Goal: Task Accomplishment & Management: Complete application form

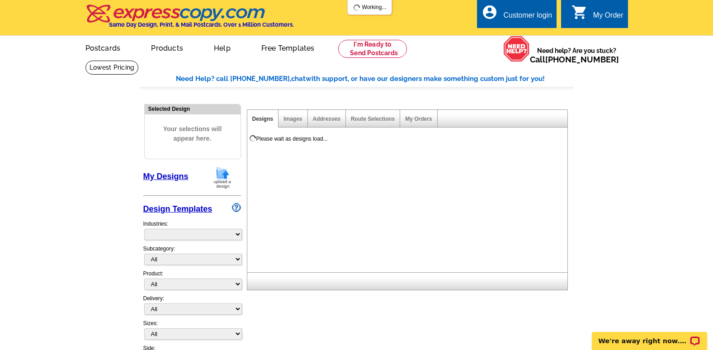
select select "785"
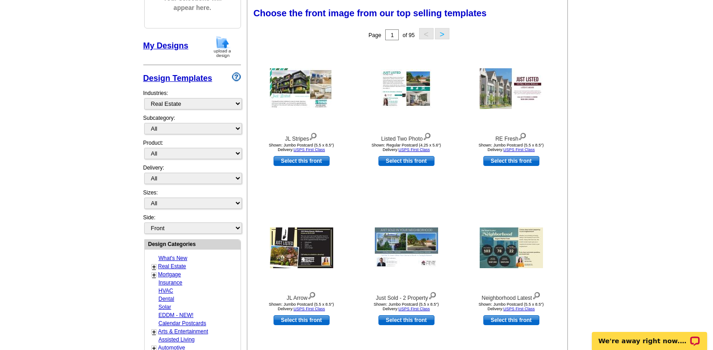
scroll to position [136, 0]
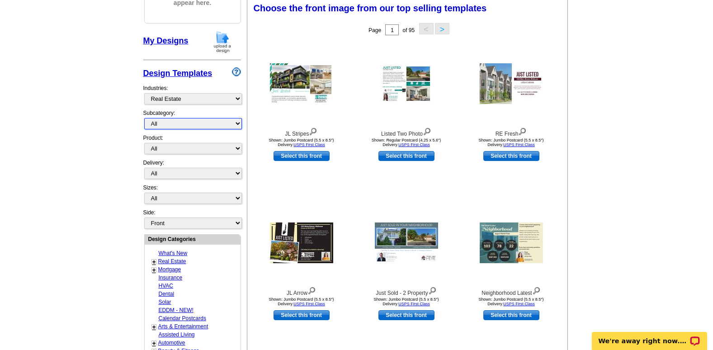
click at [240, 122] on select "All RE/MAX® Referrals Keller Williams® Berkshire Hathaway Home Services Century…" at bounding box center [193, 123] width 98 height 11
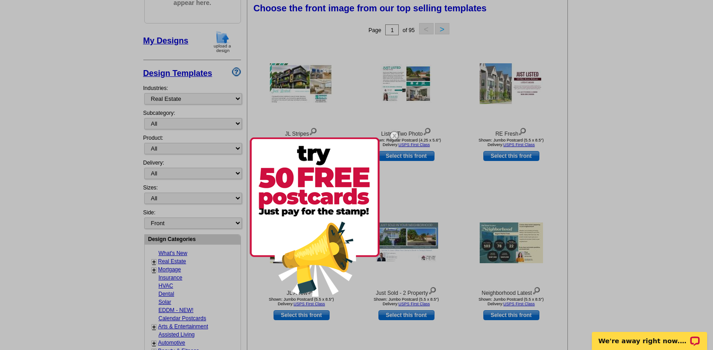
click at [111, 96] on div at bounding box center [356, 175] width 713 height 350
click at [234, 99] on div at bounding box center [356, 175] width 713 height 350
click at [237, 99] on div at bounding box center [356, 175] width 713 height 350
click at [390, 136] on img at bounding box center [394, 135] width 26 height 26
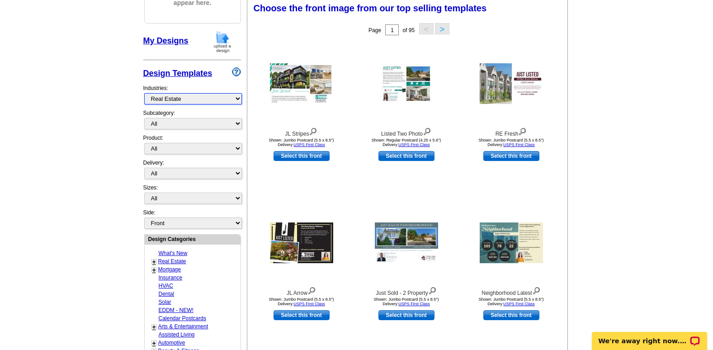
click at [238, 101] on select "What's New Real Estate Mortgage Insurance HVAC Dental Solar EDDM - NEW! Calenda…" at bounding box center [193, 98] width 98 height 11
click at [144, 94] on select "What's New Real Estate Mortgage Insurance HVAC Dental Solar EDDM - NEW! Calenda…" at bounding box center [193, 98] width 98 height 11
click at [234, 127] on select "All RE/MAX® Referrals Keller Williams® Berkshire Hathaway Home Services Century…" at bounding box center [193, 123] width 98 height 11
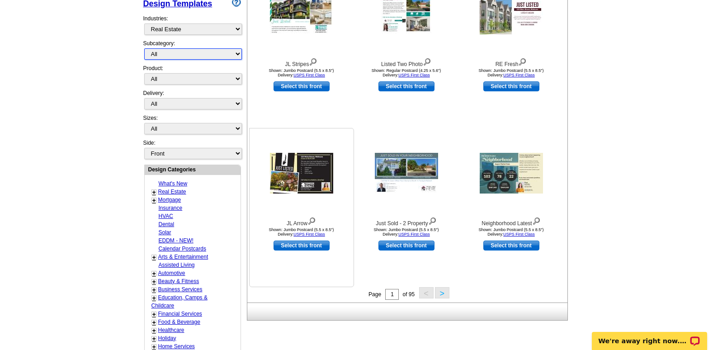
scroll to position [226, 0]
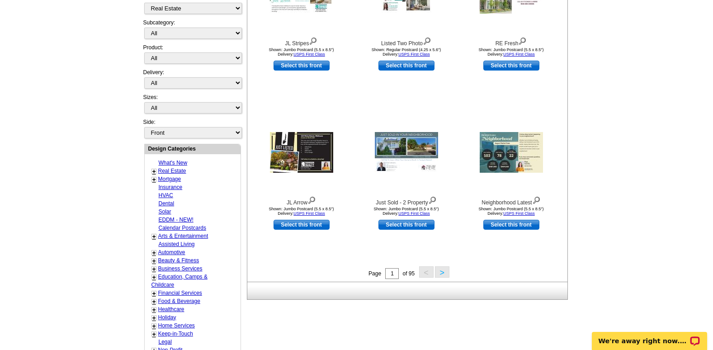
click at [438, 277] on button ">" at bounding box center [442, 271] width 14 height 11
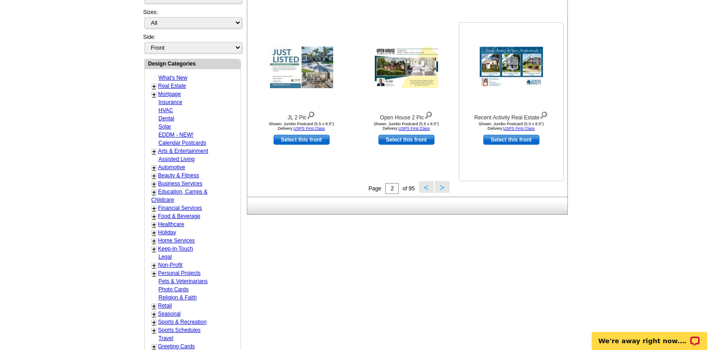
scroll to position [315, 0]
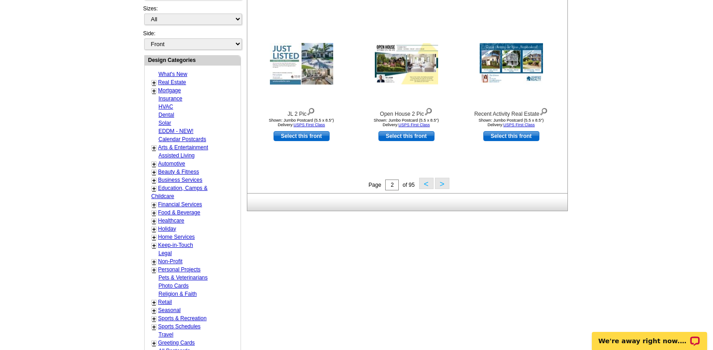
click at [443, 189] on button ">" at bounding box center [442, 183] width 14 height 11
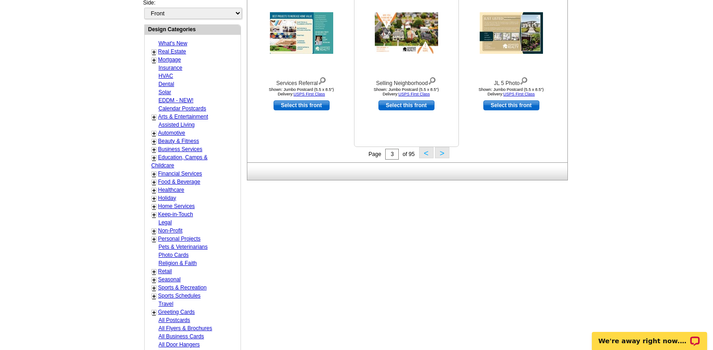
scroll to position [360, 0]
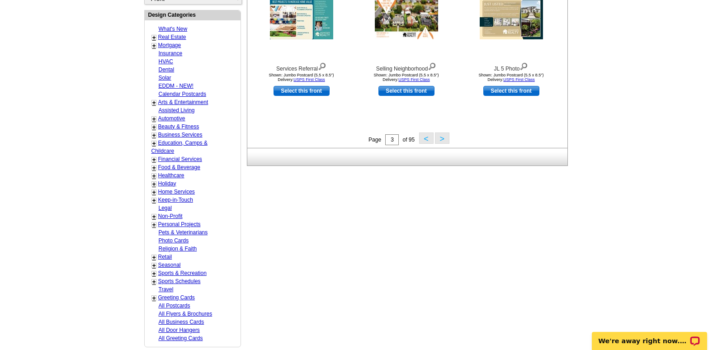
click at [440, 144] on button ">" at bounding box center [442, 137] width 14 height 11
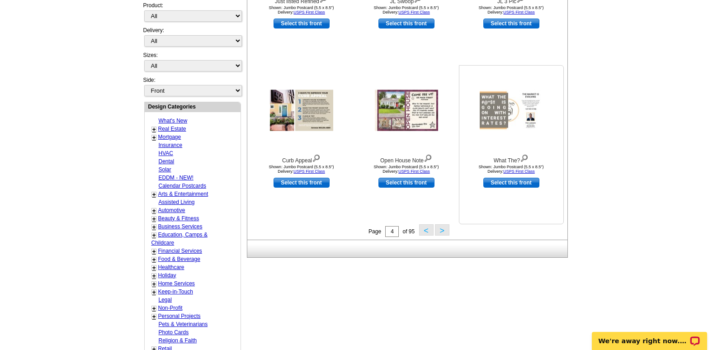
scroll to position [269, 0]
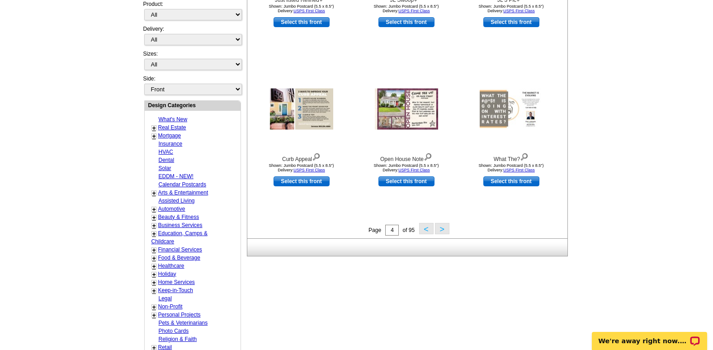
click at [445, 231] on button ">" at bounding box center [442, 228] width 14 height 11
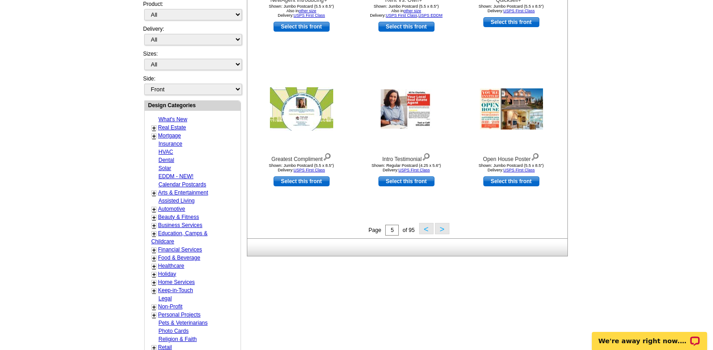
click at [441, 231] on button ">" at bounding box center [442, 228] width 14 height 11
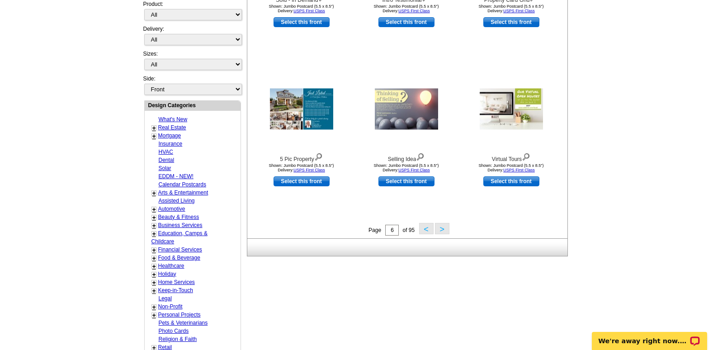
click at [439, 228] on button ">" at bounding box center [442, 228] width 14 height 11
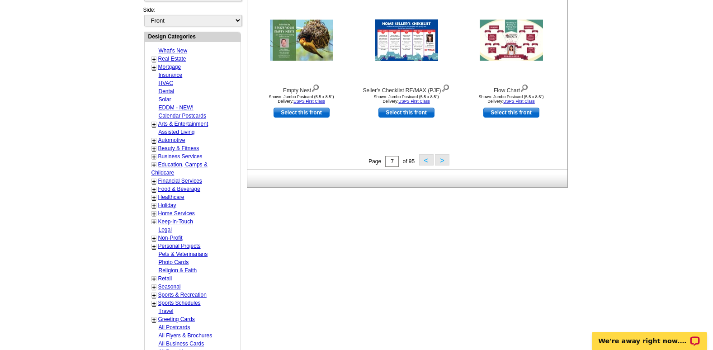
scroll to position [360, 0]
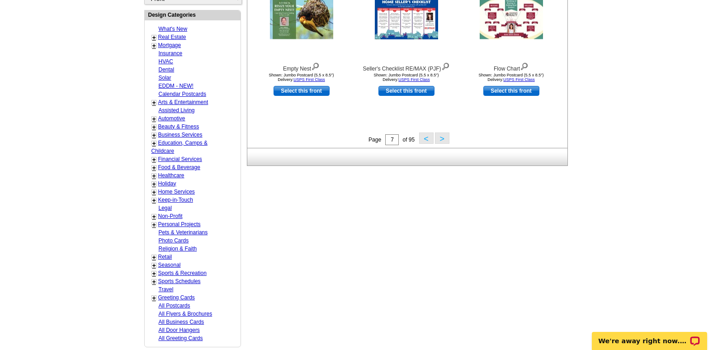
click at [447, 140] on button ">" at bounding box center [442, 137] width 14 height 11
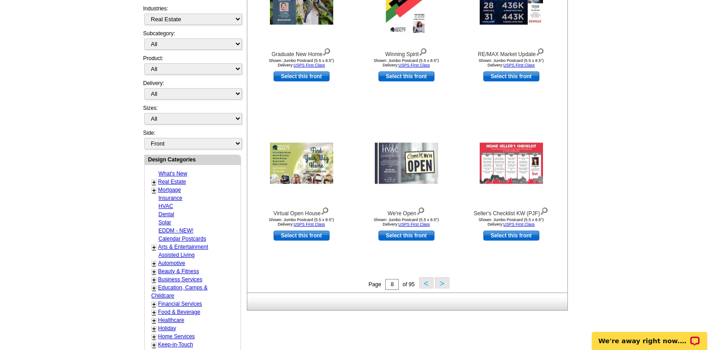
scroll to position [224, 0]
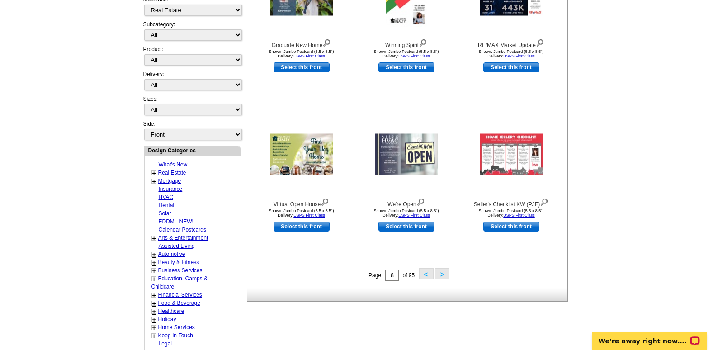
click at [449, 280] on div "Page 8 of 95 < >" at bounding box center [409, 275] width 320 height 14
click at [447, 278] on button ">" at bounding box center [442, 273] width 14 height 11
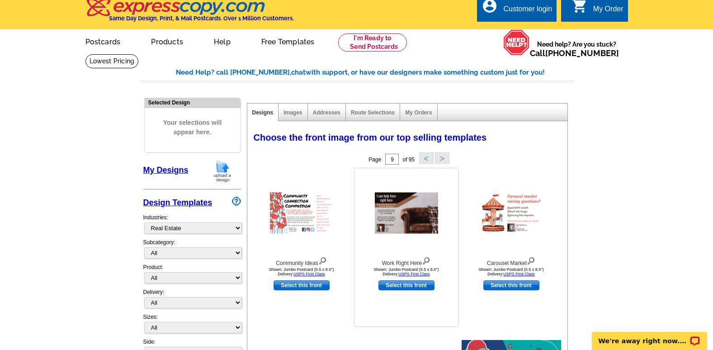
scroll to position [0, 0]
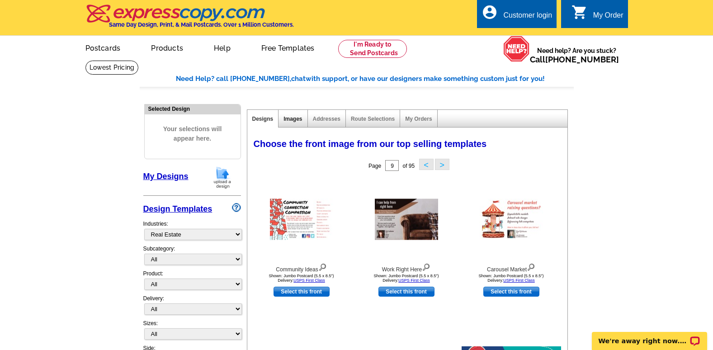
click at [299, 119] on link "Images" at bounding box center [292, 119] width 19 height 6
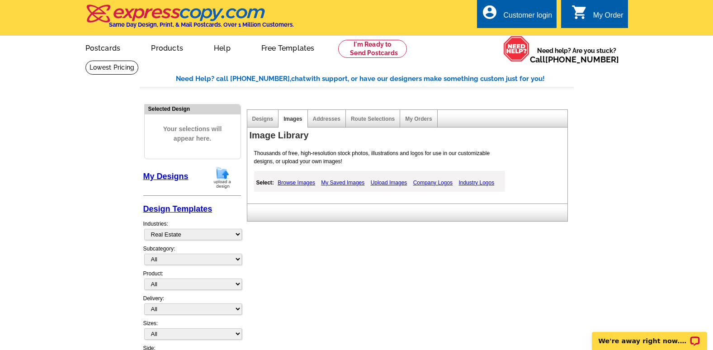
click at [271, 123] on div "Designs" at bounding box center [263, 119] width 32 height 18
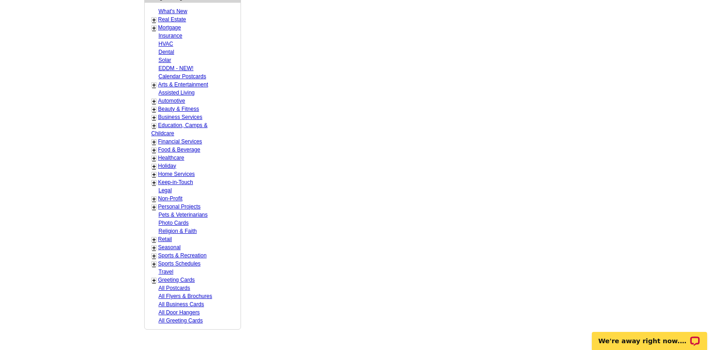
scroll to position [305, 0]
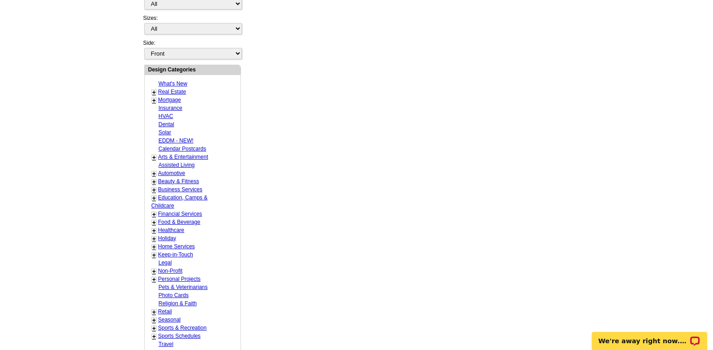
click at [163, 92] on link "Real Estate" at bounding box center [172, 92] width 28 height 6
click at [153, 93] on link "+" at bounding box center [154, 92] width 4 height 7
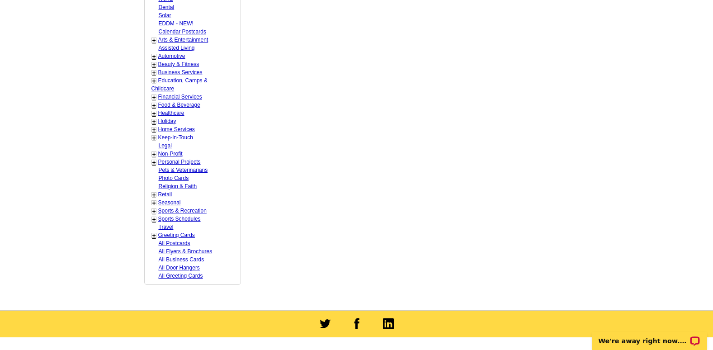
scroll to position [576, 0]
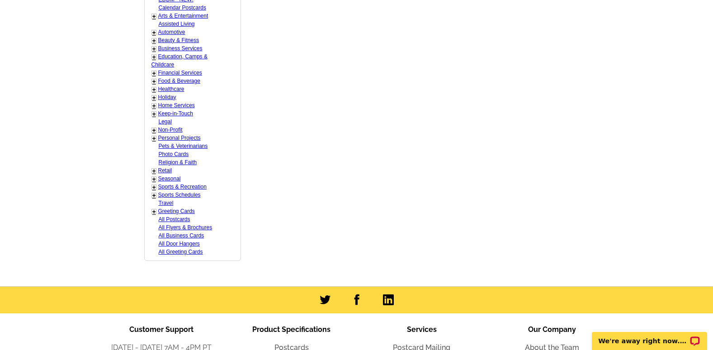
click at [155, 108] on link "+" at bounding box center [154, 105] width 4 height 7
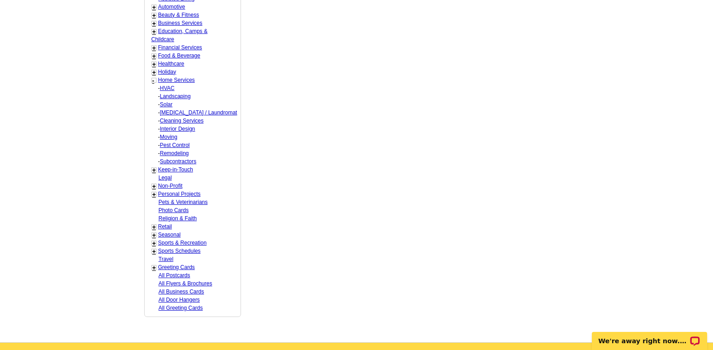
scroll to position [621, 0]
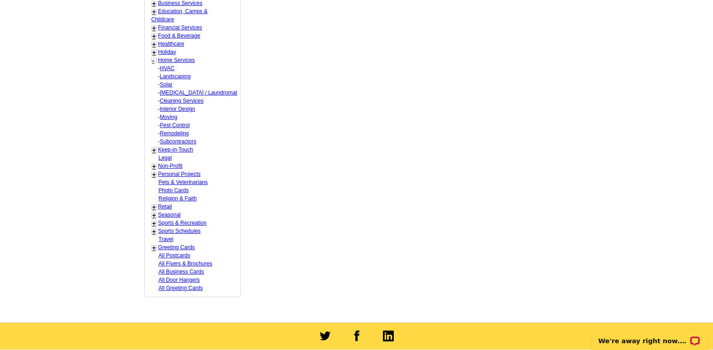
click at [154, 167] on link "+" at bounding box center [154, 166] width 4 height 7
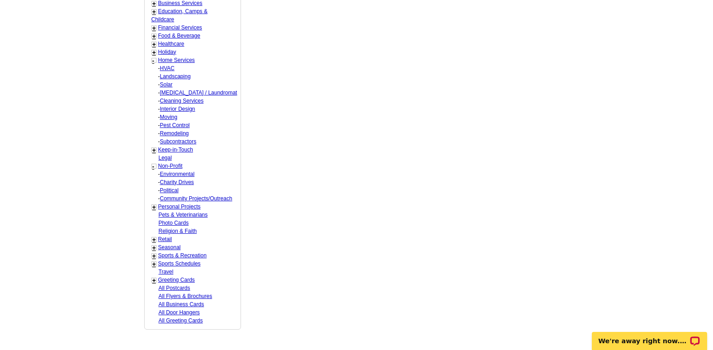
click at [154, 210] on link "+" at bounding box center [154, 206] width 4 height 7
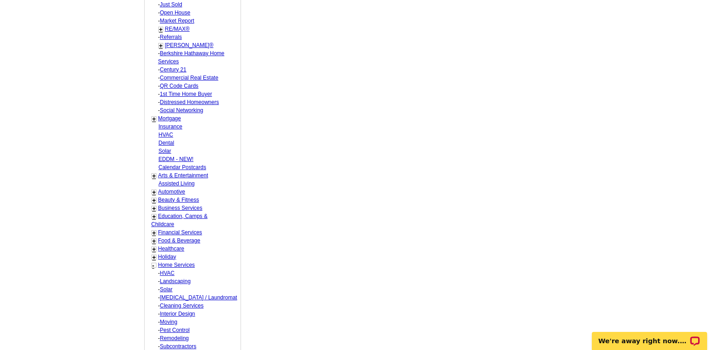
scroll to position [395, 0]
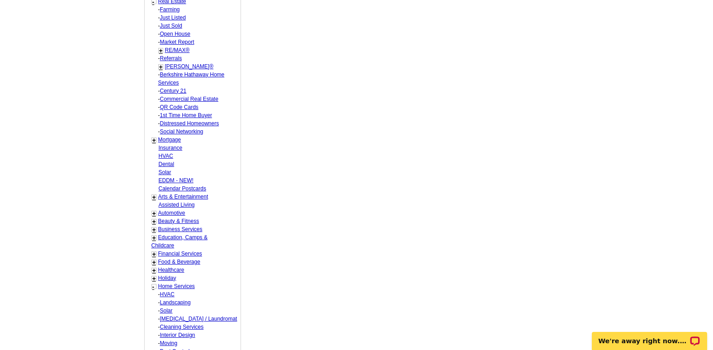
click at [169, 125] on link "Distressed Homeowners" at bounding box center [189, 123] width 59 height 6
click at [184, 125] on link "Distressed Homeowners" at bounding box center [189, 123] width 59 height 6
click at [161, 123] on link "Distressed Homeowners" at bounding box center [189, 123] width 59 height 6
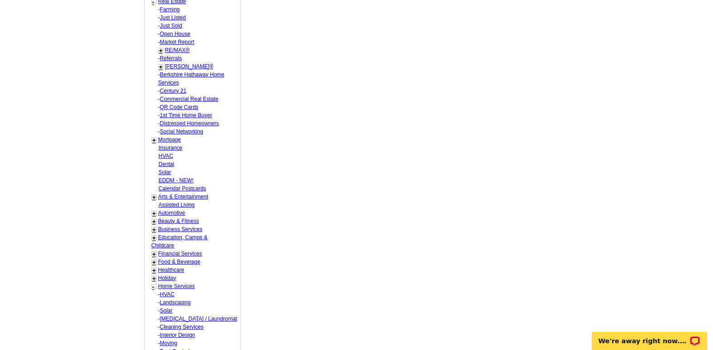
click at [171, 123] on link "Distressed Homeowners" at bounding box center [189, 123] width 59 height 6
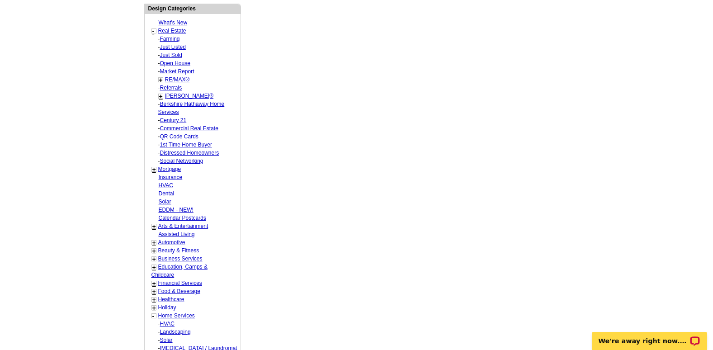
scroll to position [350, 0]
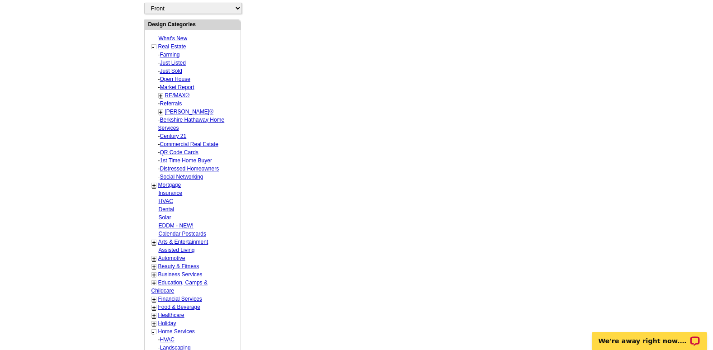
click at [183, 168] on link "Distressed Homeowners" at bounding box center [189, 168] width 59 height 6
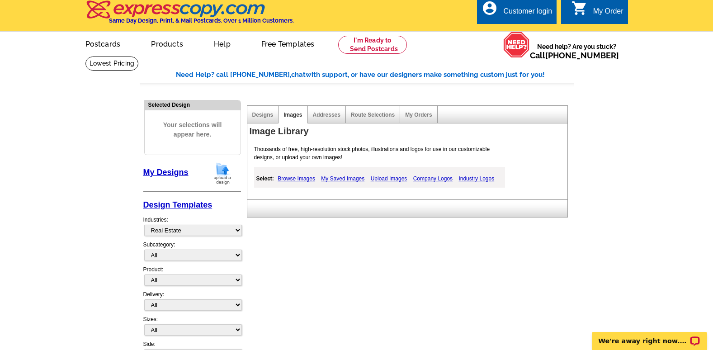
scroll to position [0, 0]
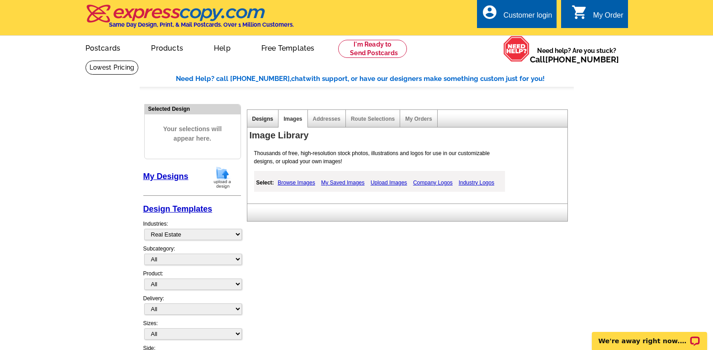
click at [259, 122] on link "Designs" at bounding box center [262, 119] width 21 height 6
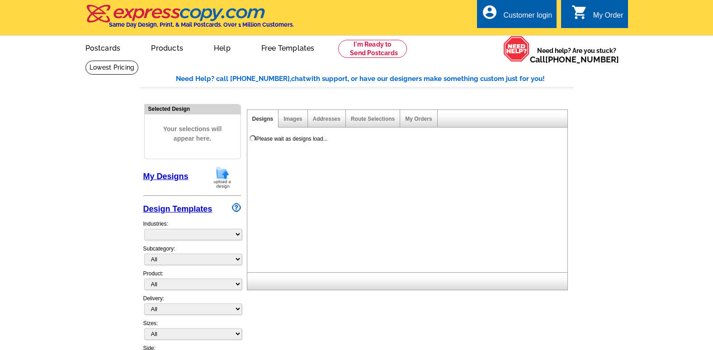
select select "785"
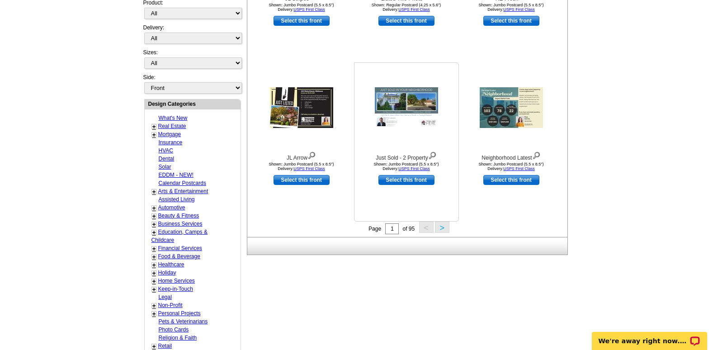
scroll to position [271, 0]
click at [436, 228] on button ">" at bounding box center [442, 226] width 14 height 11
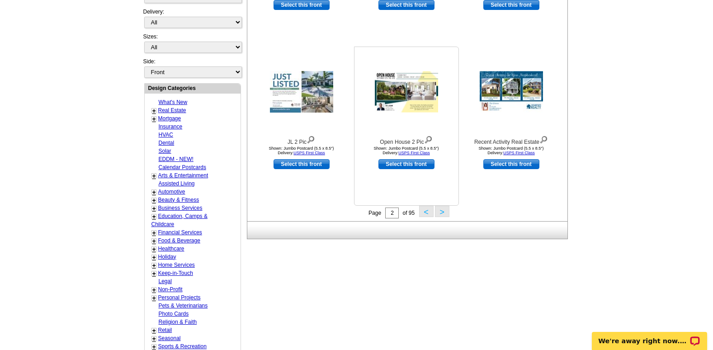
scroll to position [315, 0]
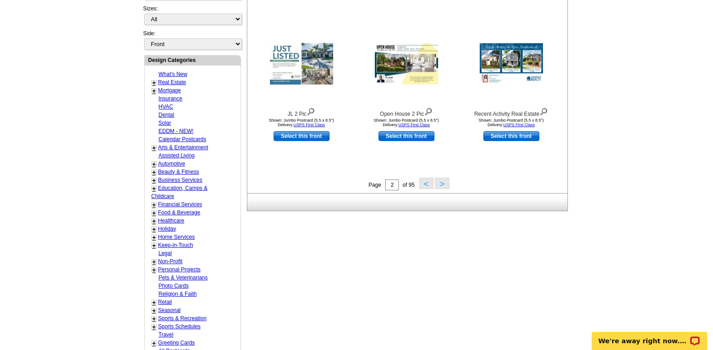
click at [445, 189] on button ">" at bounding box center [442, 183] width 14 height 11
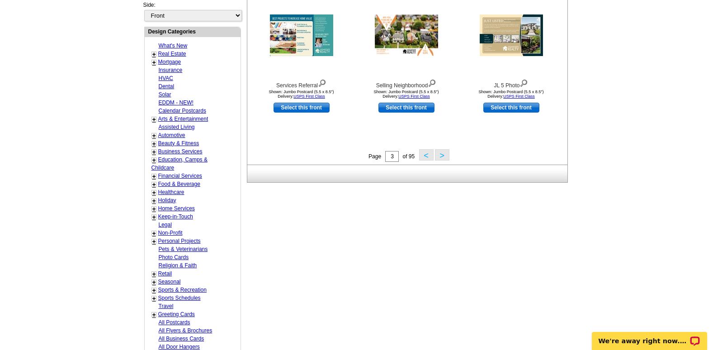
scroll to position [347, 0]
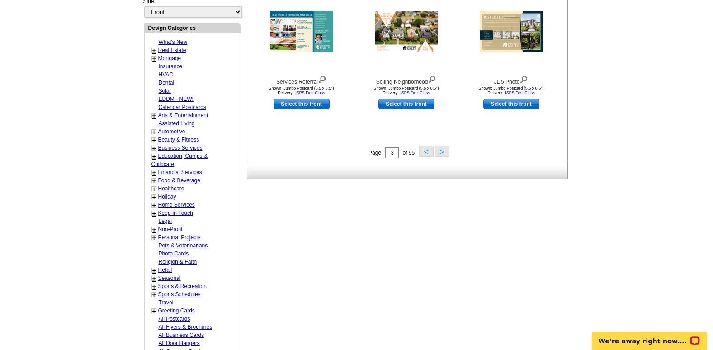
click at [443, 155] on button ">" at bounding box center [442, 151] width 14 height 11
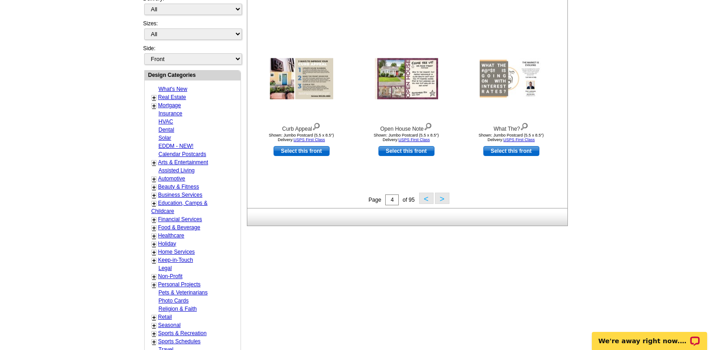
scroll to position [315, 0]
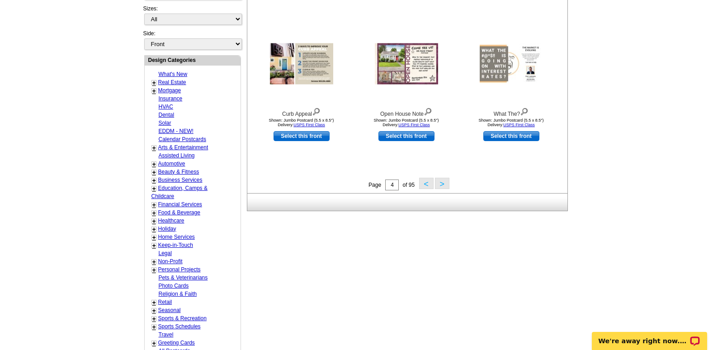
click at [442, 188] on button ">" at bounding box center [442, 183] width 14 height 11
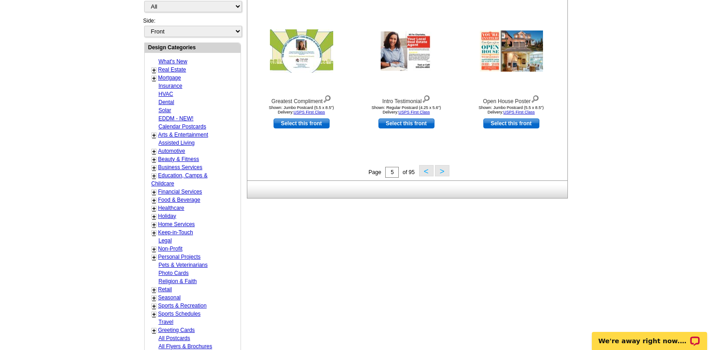
scroll to position [360, 0]
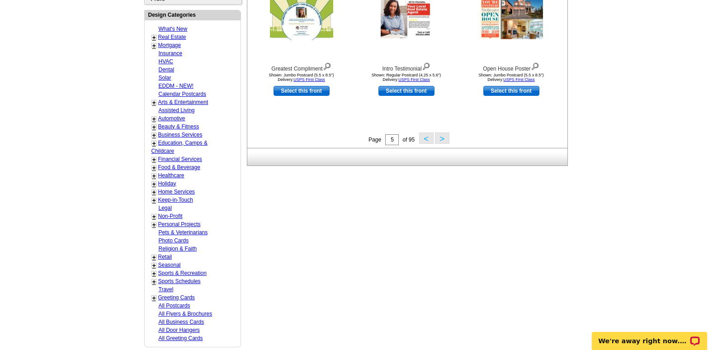
click at [443, 143] on button ">" at bounding box center [442, 137] width 14 height 11
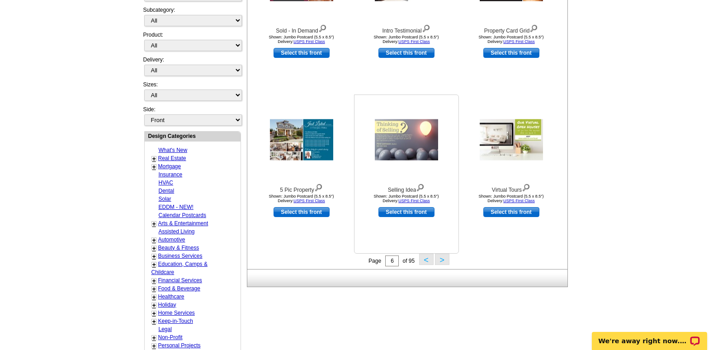
scroll to position [269, 0]
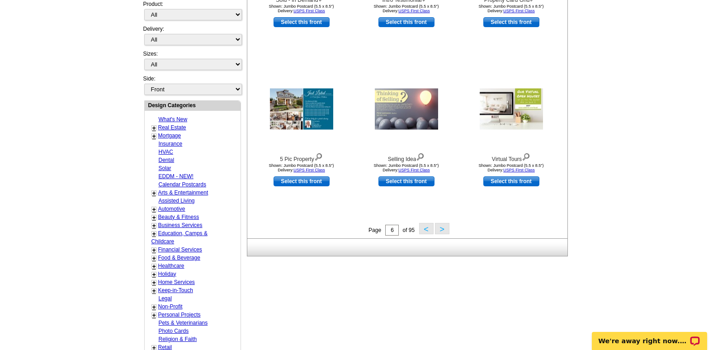
click at [444, 227] on button ">" at bounding box center [442, 228] width 14 height 11
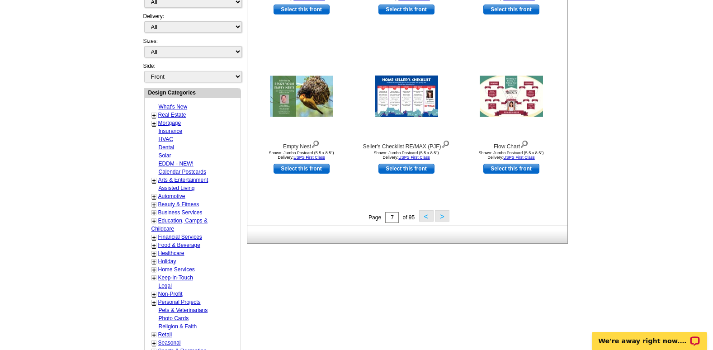
scroll to position [360, 0]
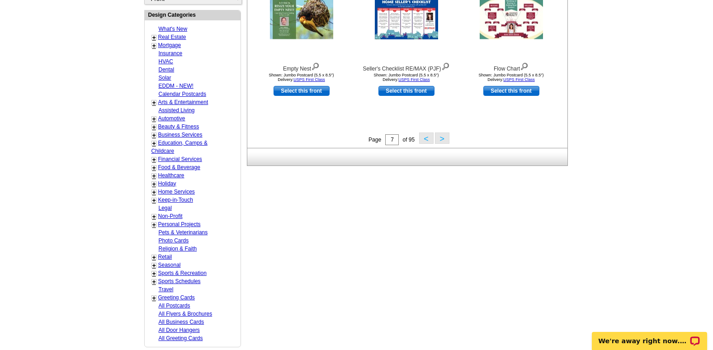
click at [443, 142] on button ">" at bounding box center [442, 137] width 14 height 11
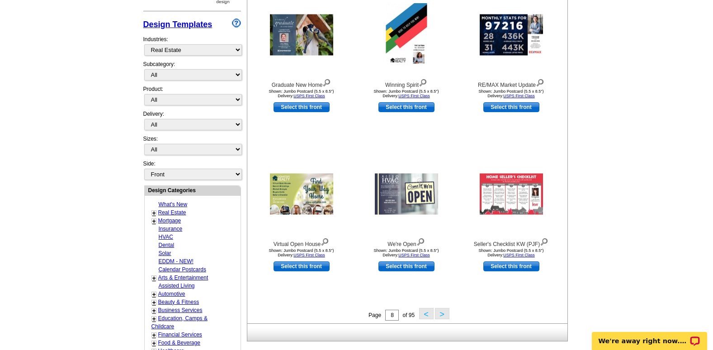
scroll to position [134, 0]
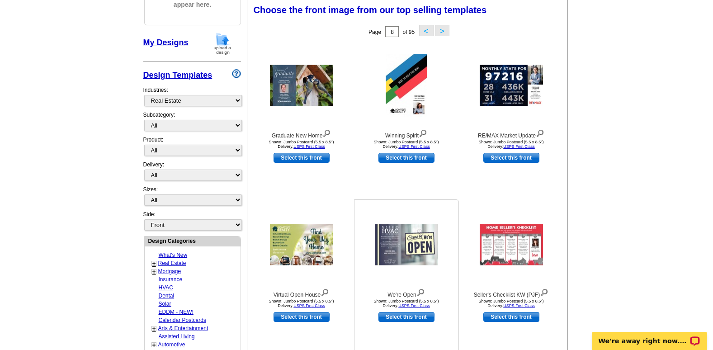
click at [393, 235] on img at bounding box center [406, 244] width 63 height 41
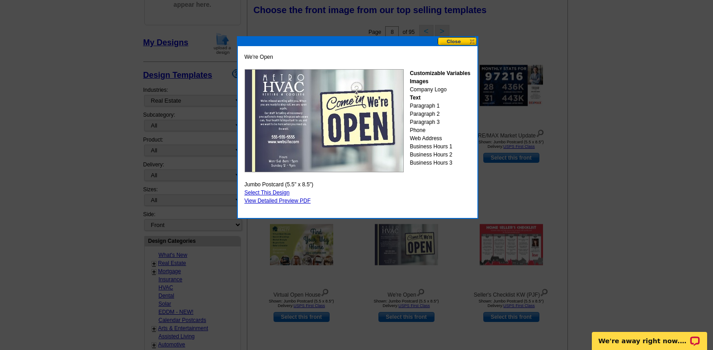
click at [466, 42] on button at bounding box center [458, 41] width 40 height 9
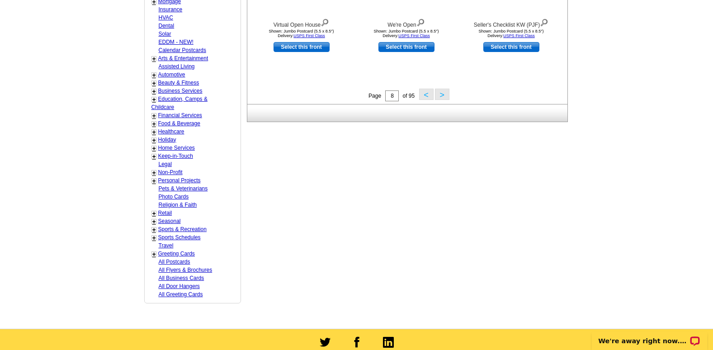
scroll to position [405, 0]
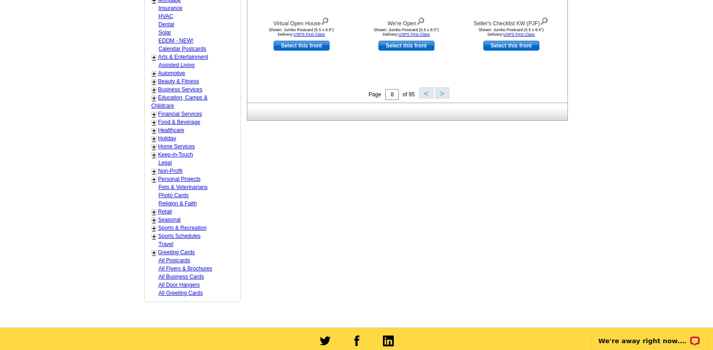
click at [446, 96] on button ">" at bounding box center [442, 92] width 14 height 11
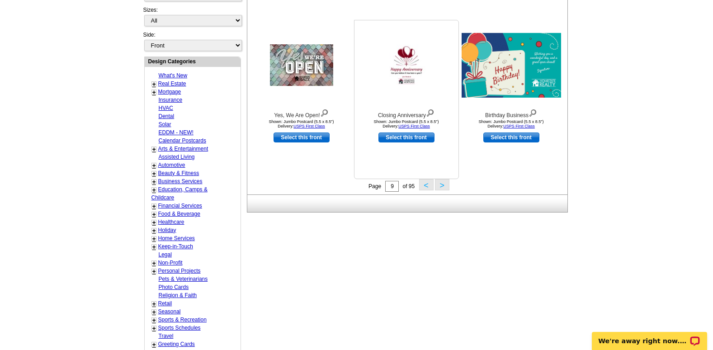
scroll to position [315, 0]
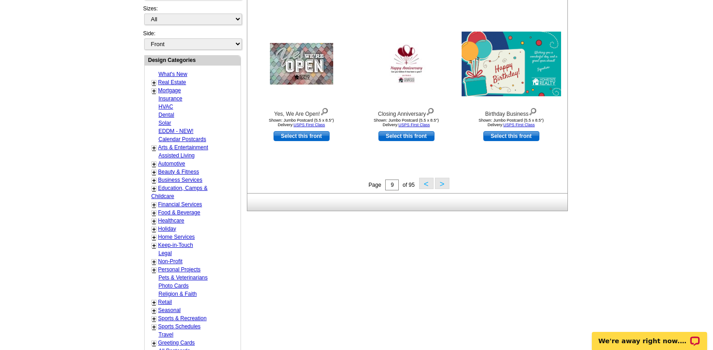
click at [439, 183] on button ">" at bounding box center [442, 183] width 14 height 11
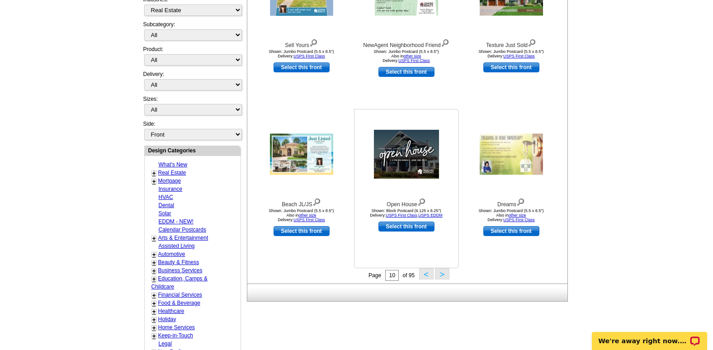
scroll to position [269, 0]
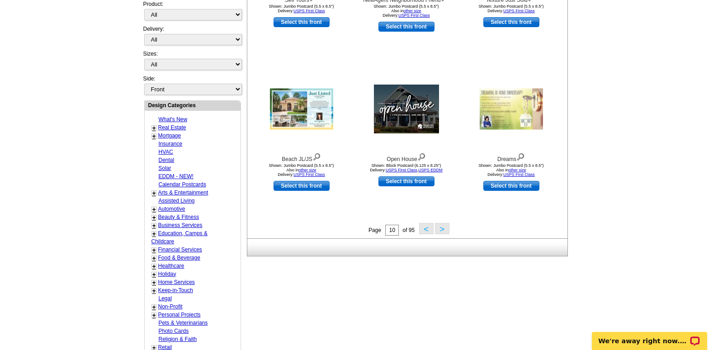
click at [438, 232] on button ">" at bounding box center [442, 228] width 14 height 11
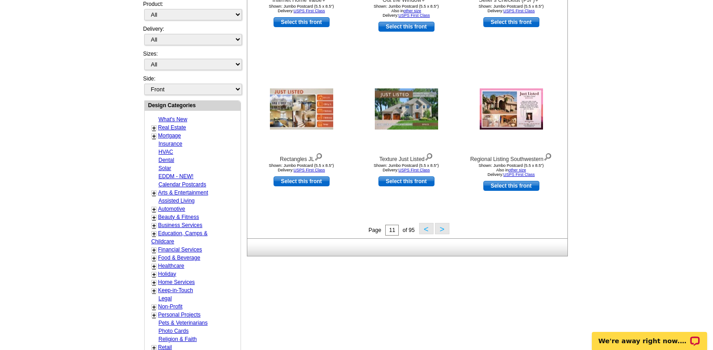
click at [442, 231] on button ">" at bounding box center [442, 228] width 14 height 11
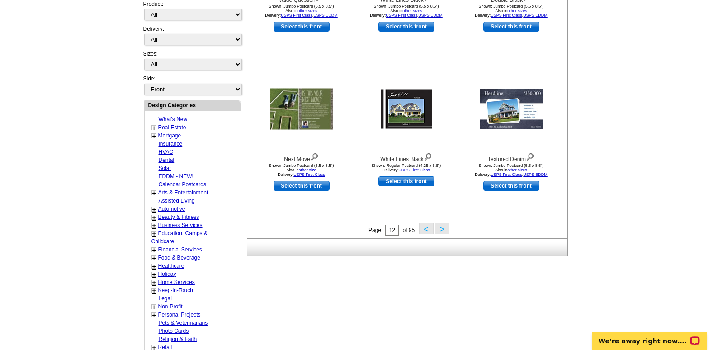
click at [443, 231] on button ">" at bounding box center [442, 228] width 14 height 11
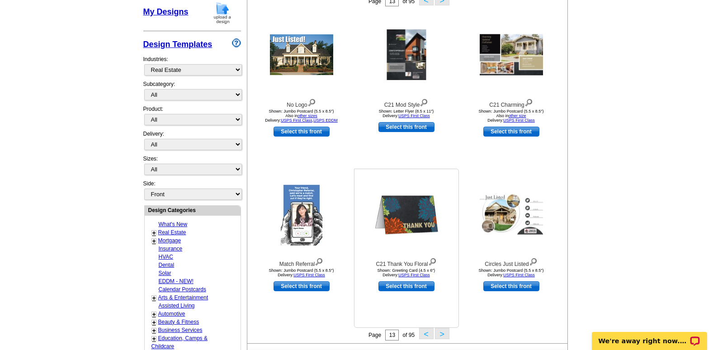
scroll to position [224, 0]
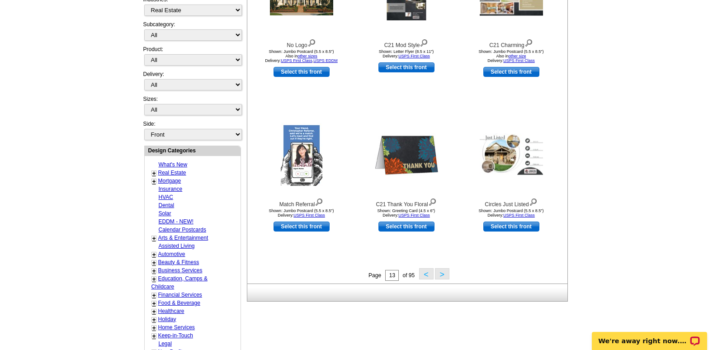
click at [444, 274] on button ">" at bounding box center [442, 273] width 14 height 11
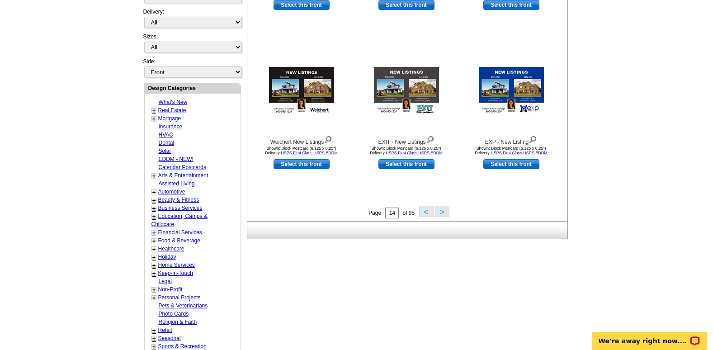
scroll to position [315, 0]
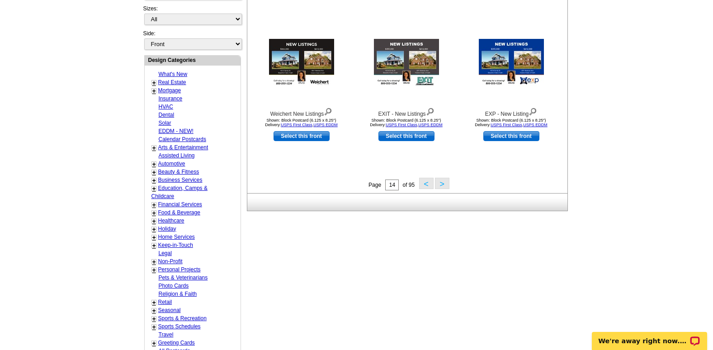
click at [438, 189] on button ">" at bounding box center [442, 183] width 14 height 11
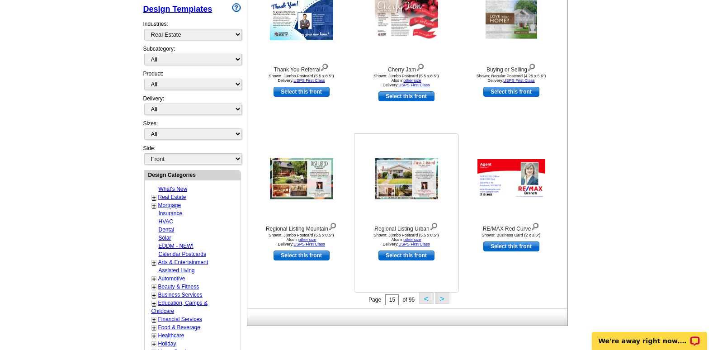
scroll to position [224, 0]
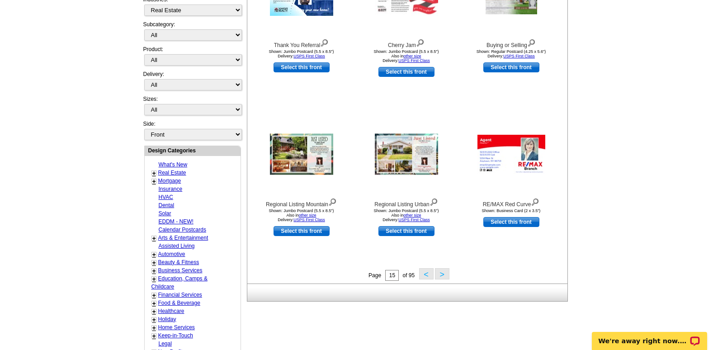
click at [441, 274] on button ">" at bounding box center [442, 273] width 14 height 11
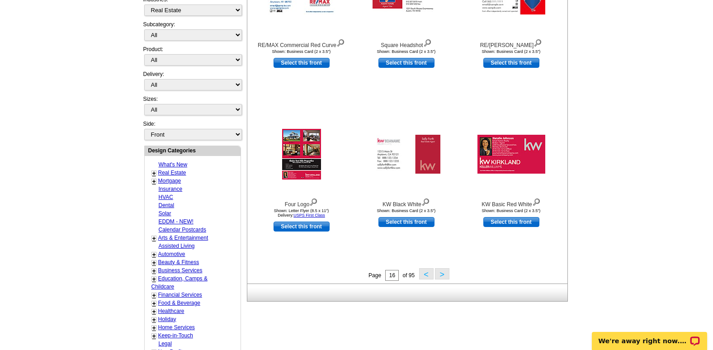
click at [439, 272] on button ">" at bounding box center [442, 273] width 14 height 11
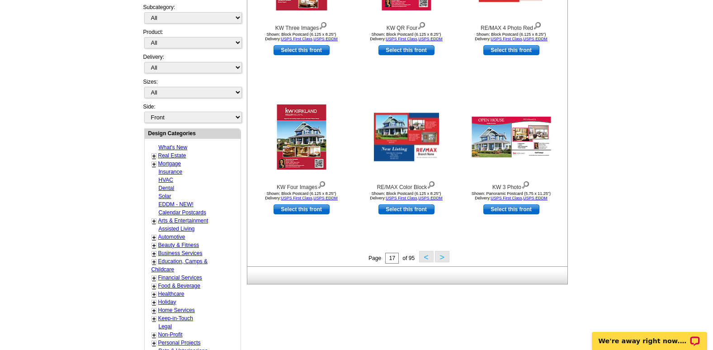
scroll to position [262, 0]
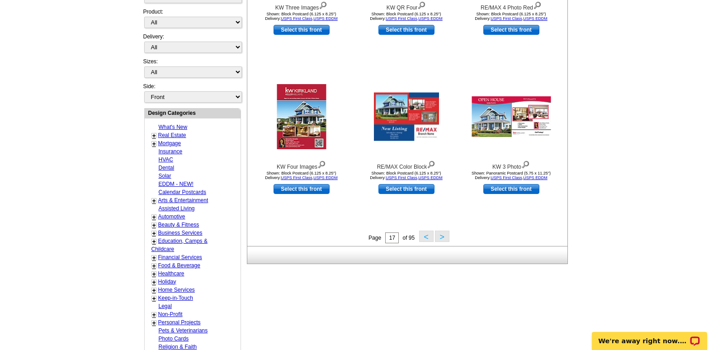
click at [438, 239] on button ">" at bounding box center [442, 236] width 14 height 11
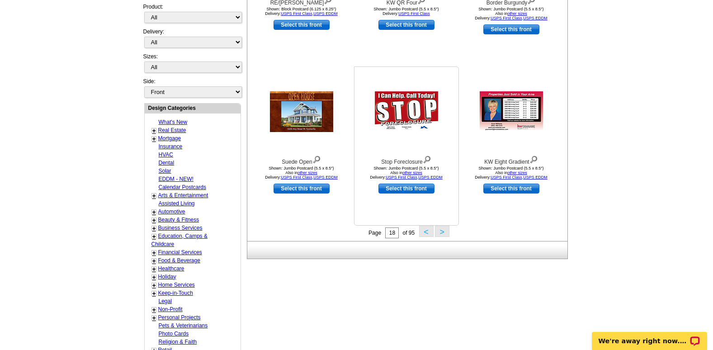
scroll to position [269, 0]
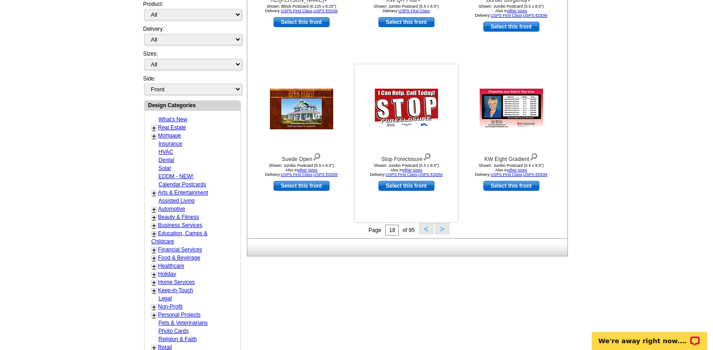
click at [396, 110] on img at bounding box center [406, 109] width 63 height 41
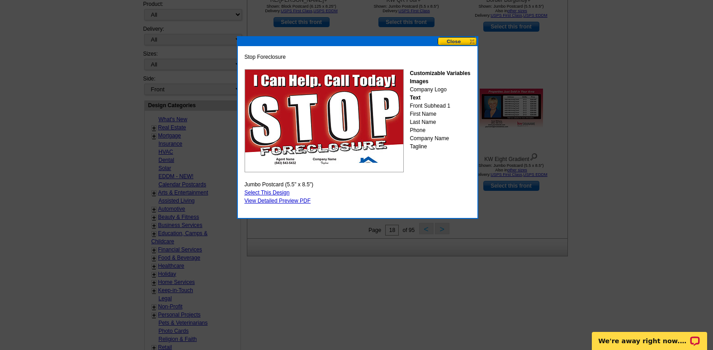
click at [457, 44] on button at bounding box center [458, 41] width 40 height 9
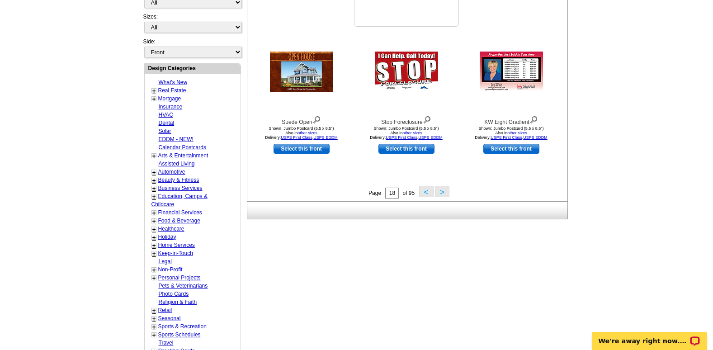
scroll to position [315, 0]
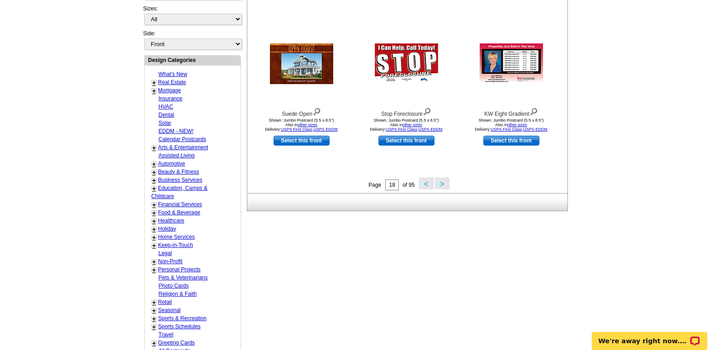
click at [444, 182] on button ">" at bounding box center [442, 183] width 14 height 11
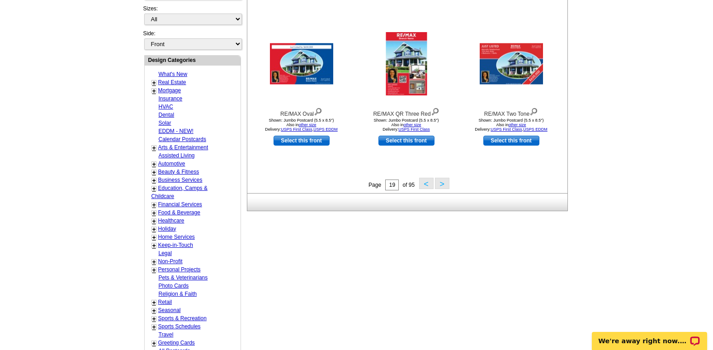
click at [447, 186] on button ">" at bounding box center [442, 183] width 14 height 11
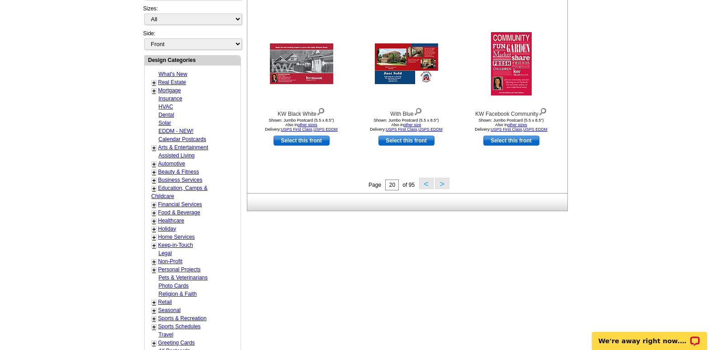
click at [445, 187] on button ">" at bounding box center [442, 183] width 14 height 11
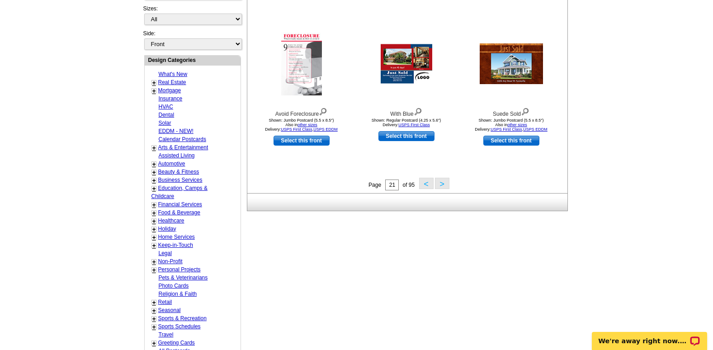
click at [444, 182] on button ">" at bounding box center [442, 183] width 14 height 11
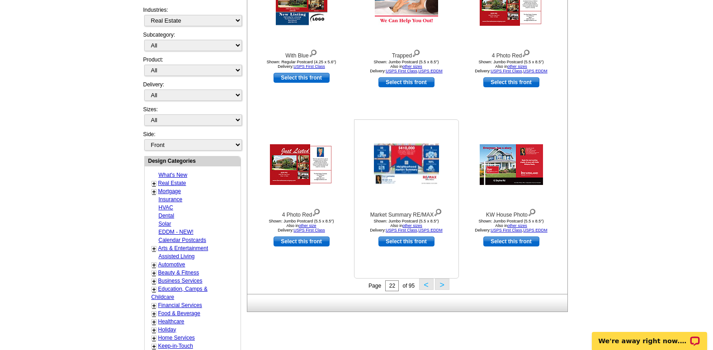
scroll to position [269, 0]
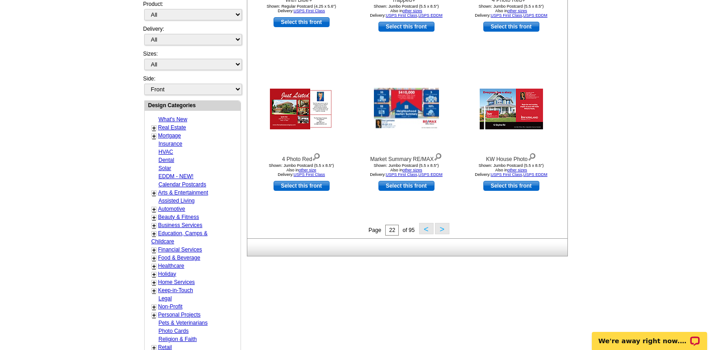
click at [424, 226] on button "<" at bounding box center [426, 228] width 14 height 11
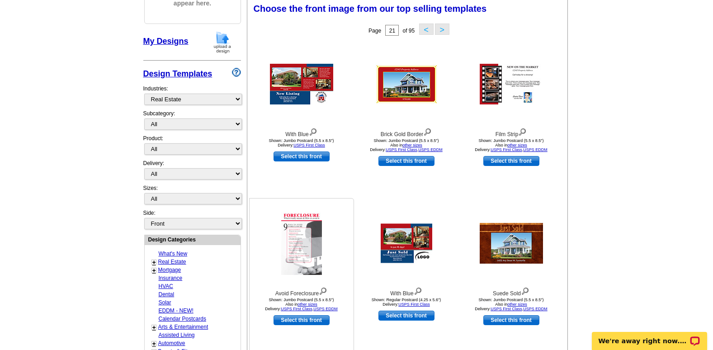
scroll to position [134, 0]
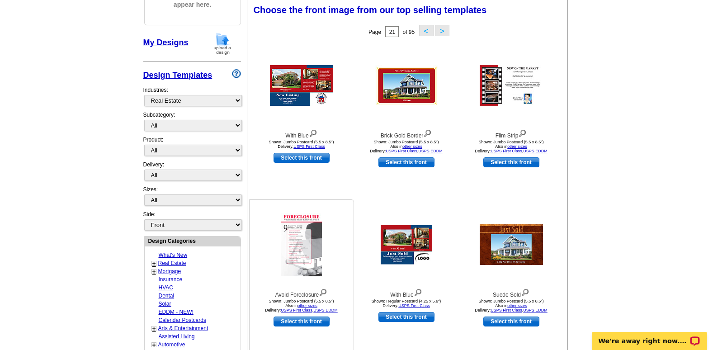
click at [305, 240] on img at bounding box center [301, 244] width 41 height 63
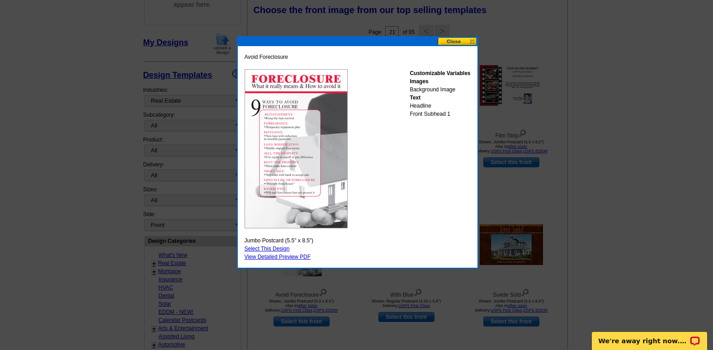
click at [452, 43] on button at bounding box center [458, 41] width 40 height 9
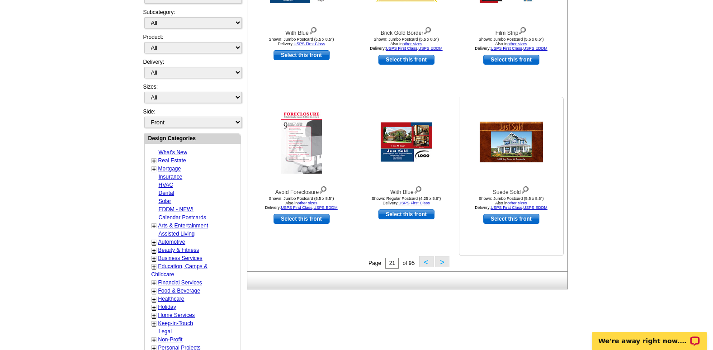
scroll to position [269, 0]
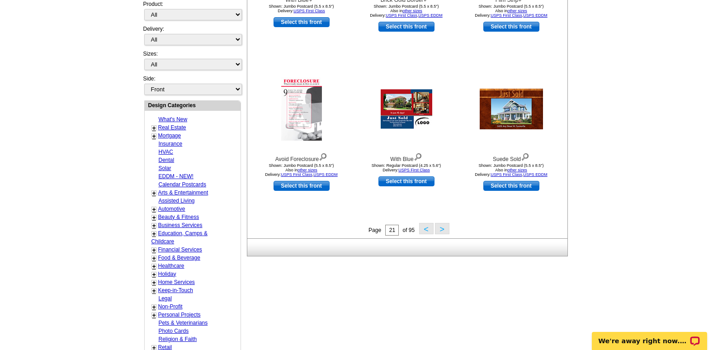
click at [447, 231] on button ">" at bounding box center [442, 228] width 14 height 11
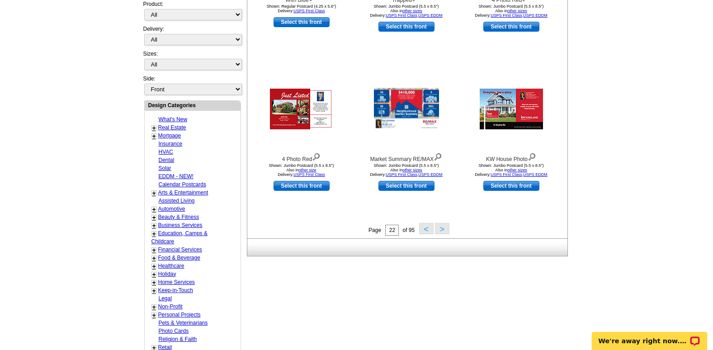
click at [440, 228] on button ">" at bounding box center [442, 228] width 14 height 11
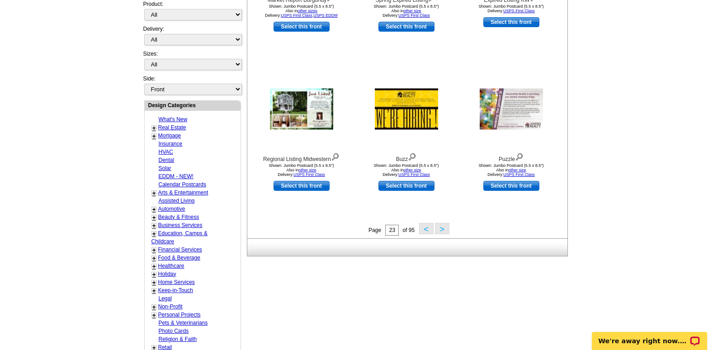
click at [447, 232] on button ">" at bounding box center [442, 228] width 14 height 11
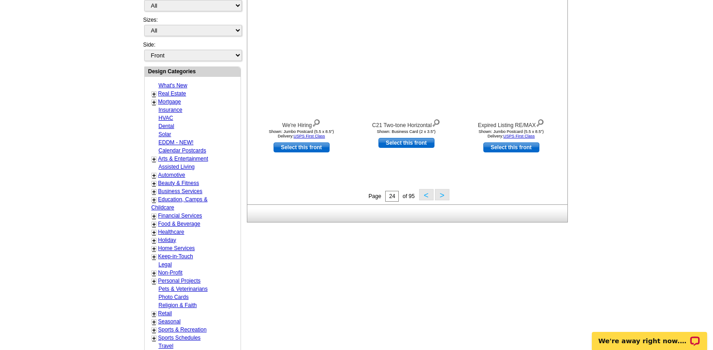
scroll to position [315, 0]
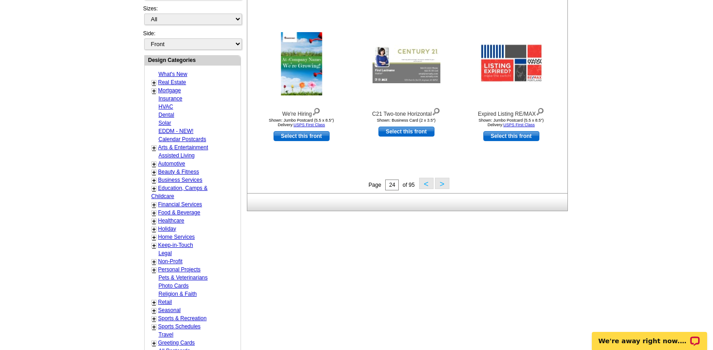
click at [440, 188] on button ">" at bounding box center [442, 183] width 14 height 11
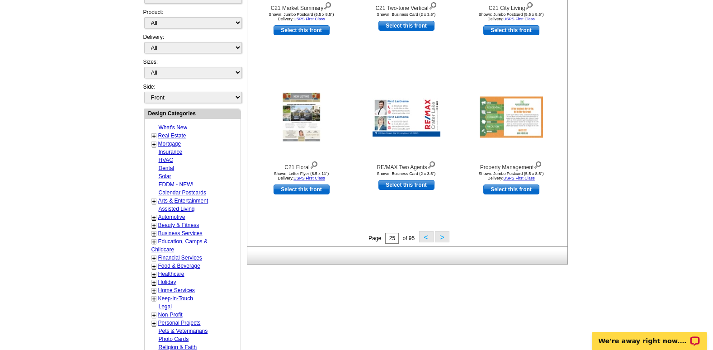
scroll to position [269, 0]
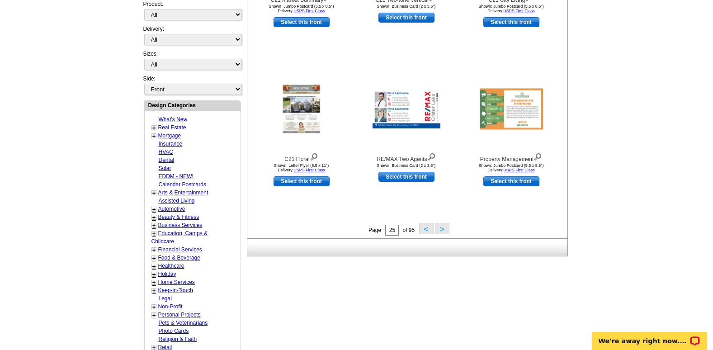
click at [445, 233] on button ">" at bounding box center [442, 228] width 14 height 11
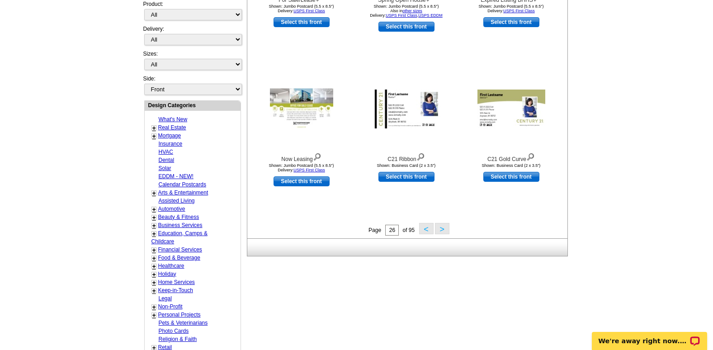
click at [443, 227] on button ">" at bounding box center [442, 228] width 14 height 11
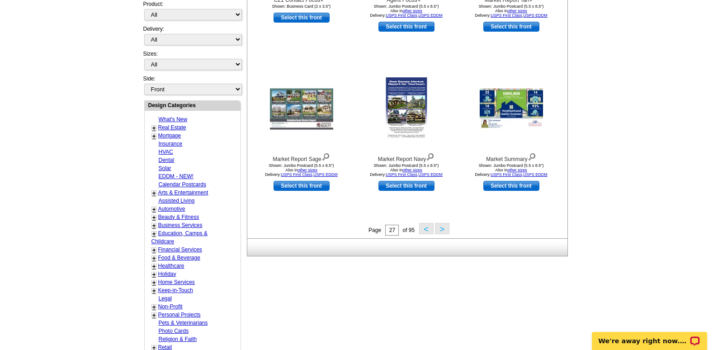
click at [446, 231] on button ">" at bounding box center [442, 228] width 14 height 11
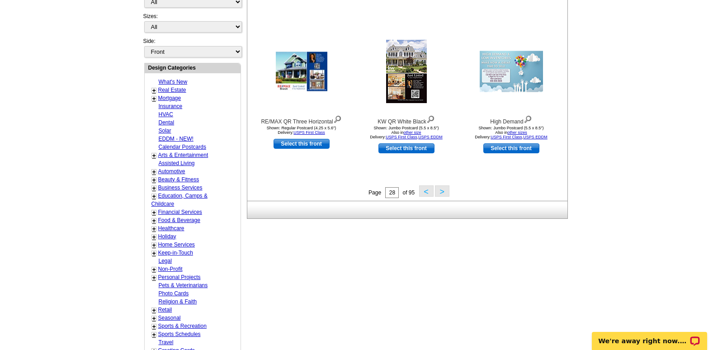
scroll to position [315, 0]
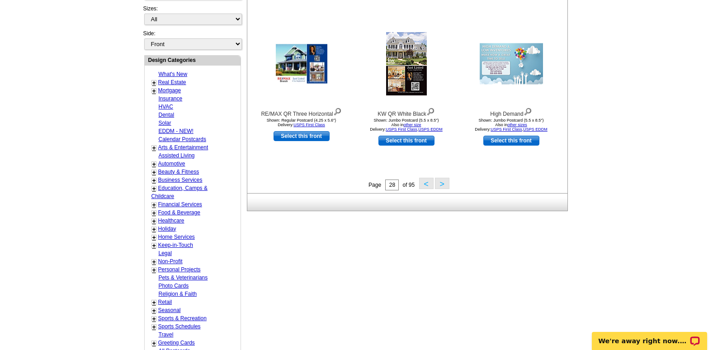
click at [442, 188] on button ">" at bounding box center [442, 183] width 14 height 11
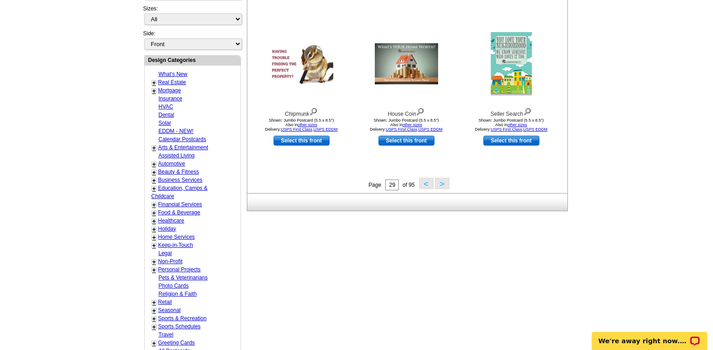
click at [445, 186] on button ">" at bounding box center [442, 183] width 14 height 11
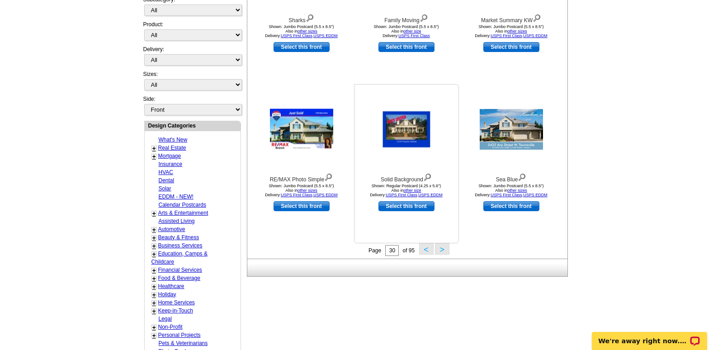
scroll to position [269, 0]
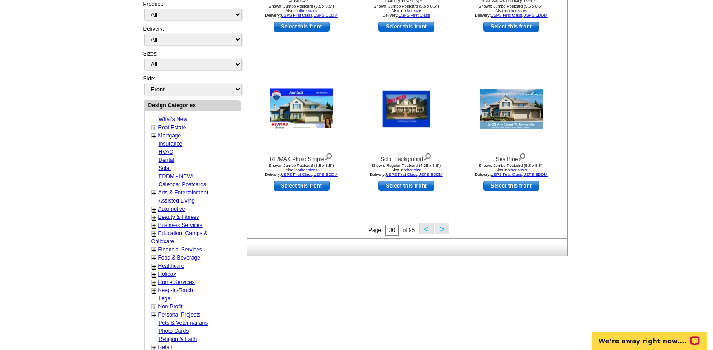
click at [446, 230] on button ">" at bounding box center [442, 228] width 14 height 11
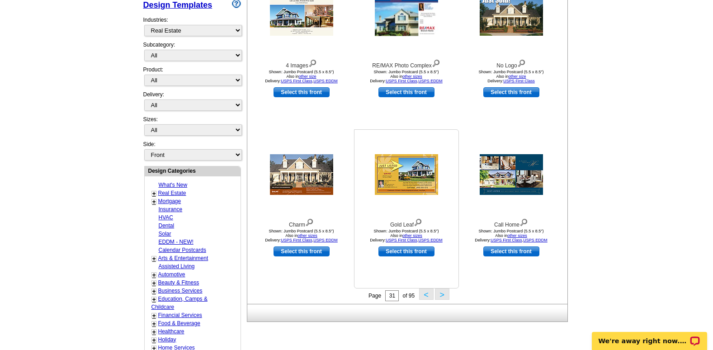
scroll to position [224, 0]
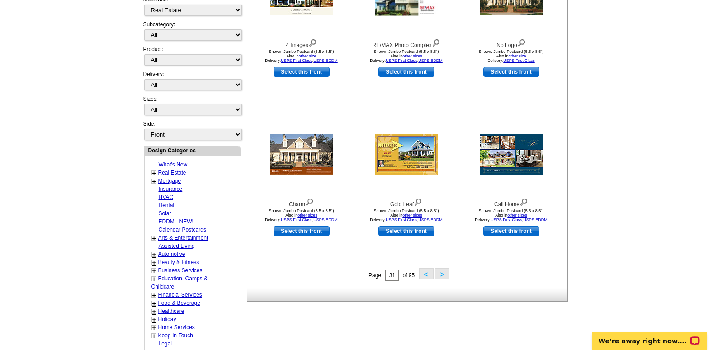
click at [441, 273] on button ">" at bounding box center [442, 273] width 14 height 11
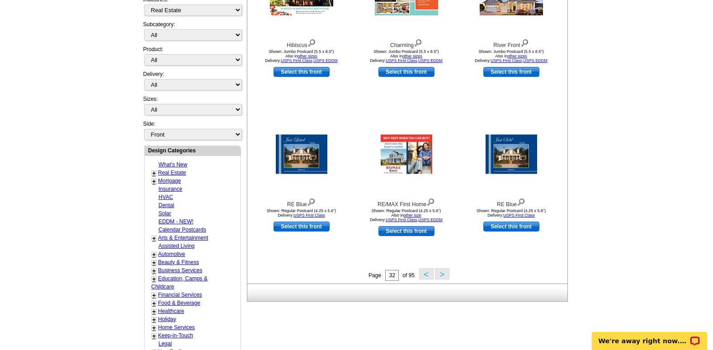
click at [446, 271] on button ">" at bounding box center [442, 273] width 14 height 11
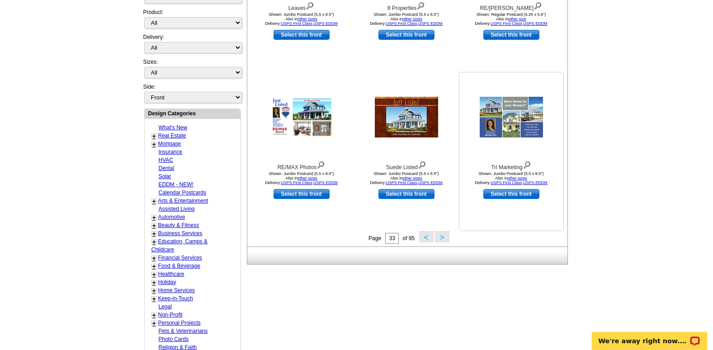
scroll to position [269, 0]
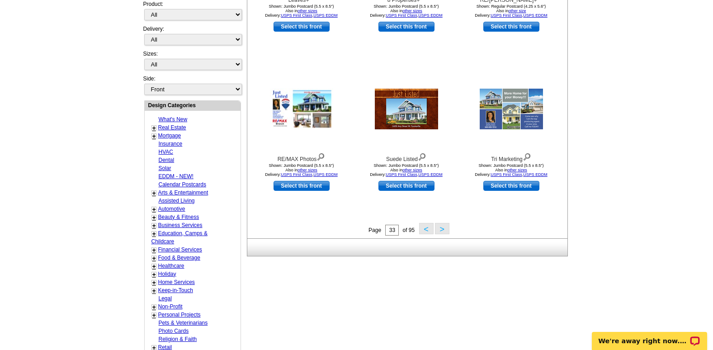
click at [445, 233] on button ">" at bounding box center [442, 228] width 14 height 11
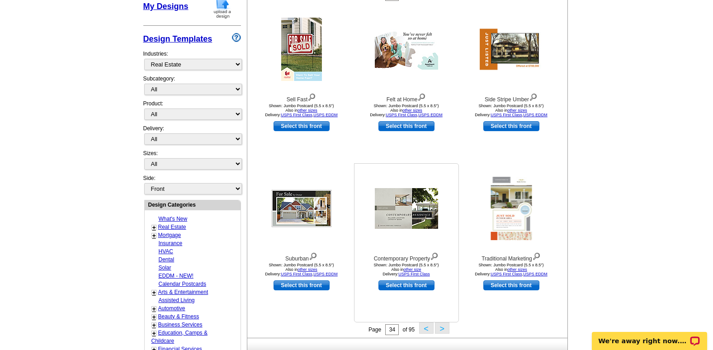
scroll to position [224, 0]
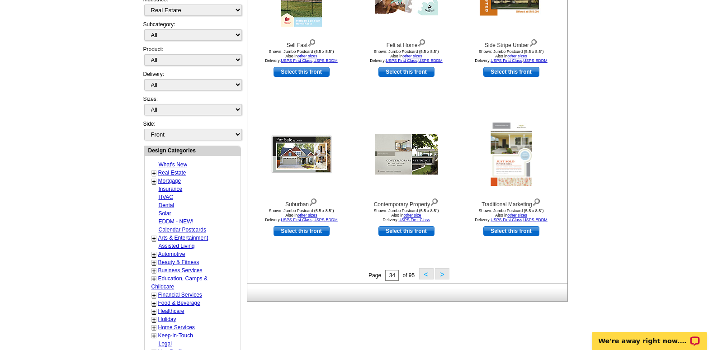
click at [440, 278] on button ">" at bounding box center [442, 273] width 14 height 11
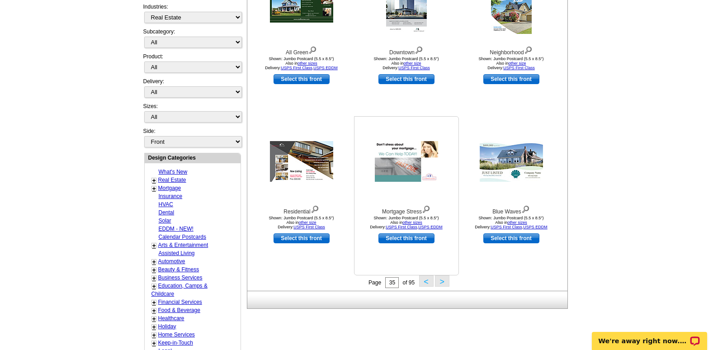
scroll to position [269, 0]
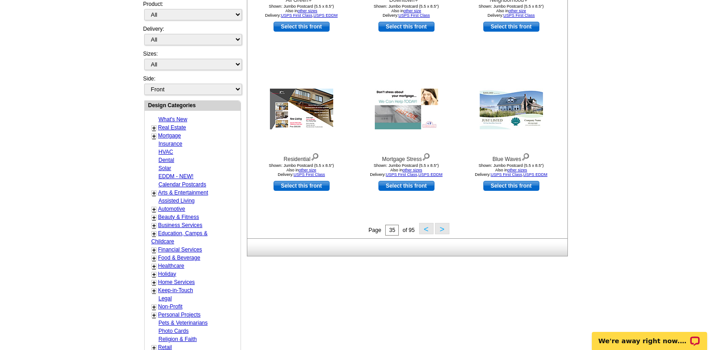
click at [440, 234] on button ">" at bounding box center [442, 228] width 14 height 11
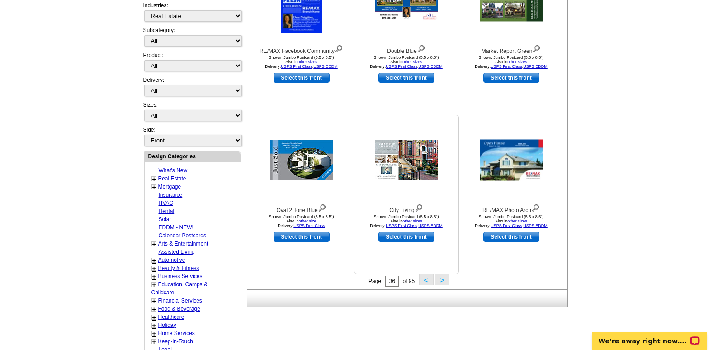
scroll to position [224, 0]
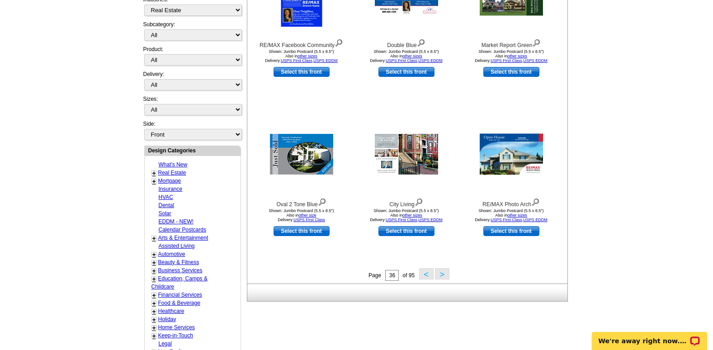
click at [441, 273] on button ">" at bounding box center [442, 273] width 14 height 11
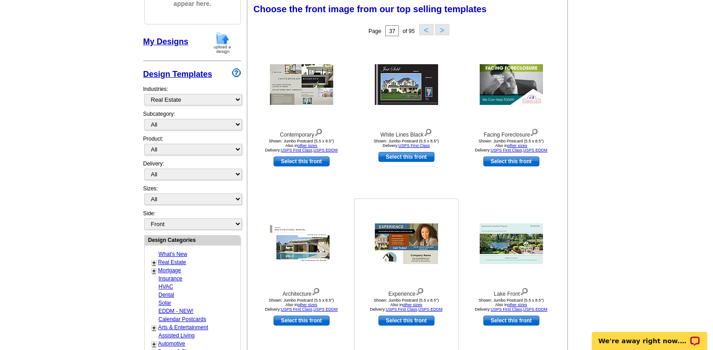
scroll to position [134, 0]
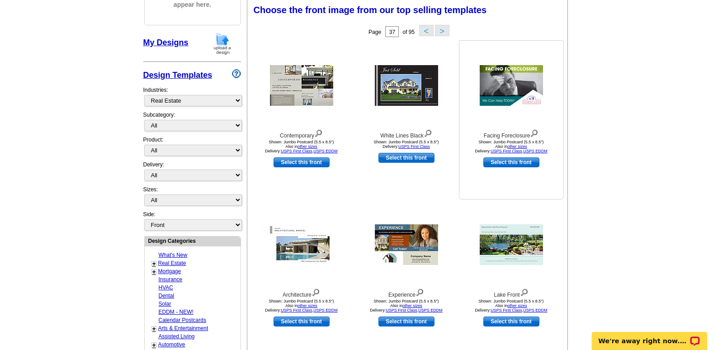
click at [501, 165] on link "Select this front" at bounding box center [511, 162] width 56 height 10
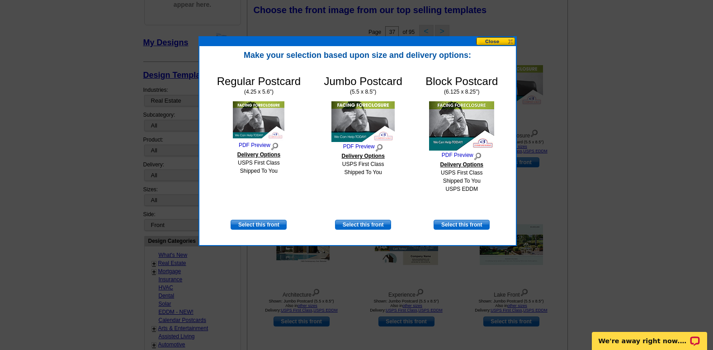
click at [348, 129] on img at bounding box center [362, 121] width 63 height 41
click at [353, 141] on div "Jumbo Postcard (5.5 x 8.5") PDF Preview Delivery Options USPS First Class Shipp…" at bounding box center [363, 147] width 78 height 145
click at [351, 145] on link "PDF Preview" at bounding box center [363, 147] width 78 height 10
click at [379, 227] on link "Select this front" at bounding box center [363, 225] width 56 height 10
select select "2"
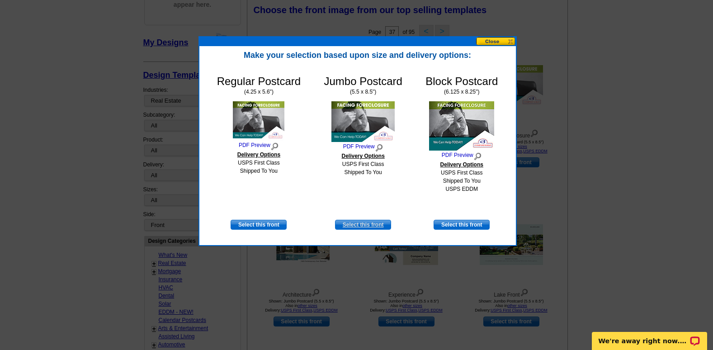
select select "back"
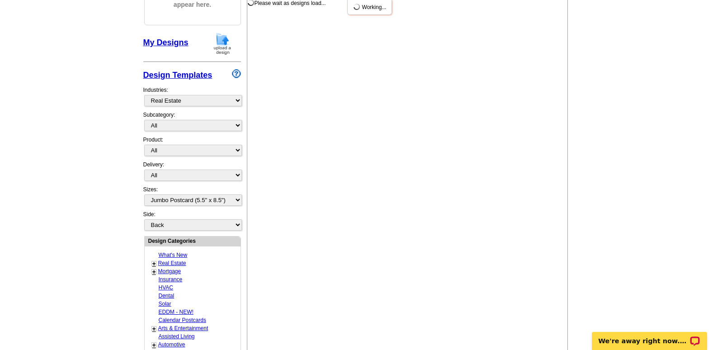
scroll to position [0, 0]
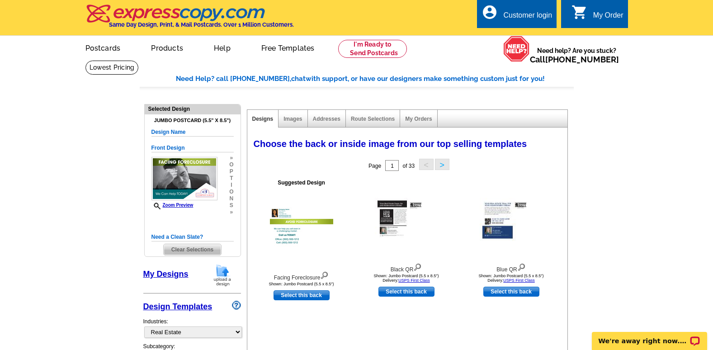
click at [440, 165] on button ">" at bounding box center [442, 164] width 14 height 11
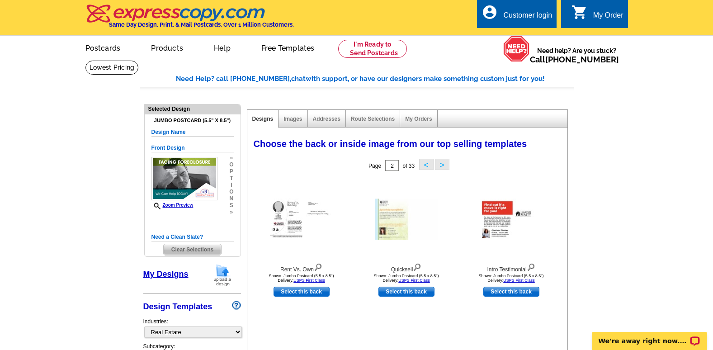
click at [440, 165] on button ">" at bounding box center [442, 164] width 14 height 11
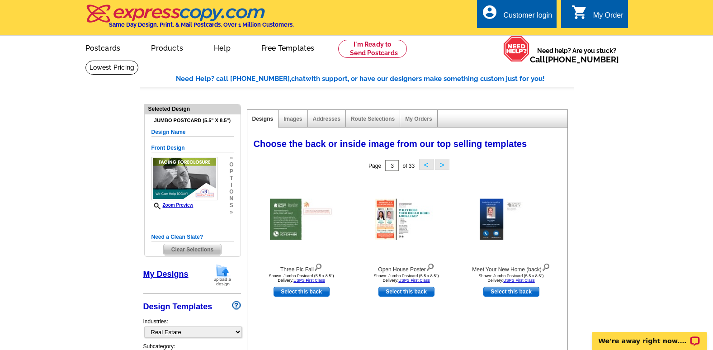
click at [422, 167] on button "<" at bounding box center [426, 164] width 14 height 11
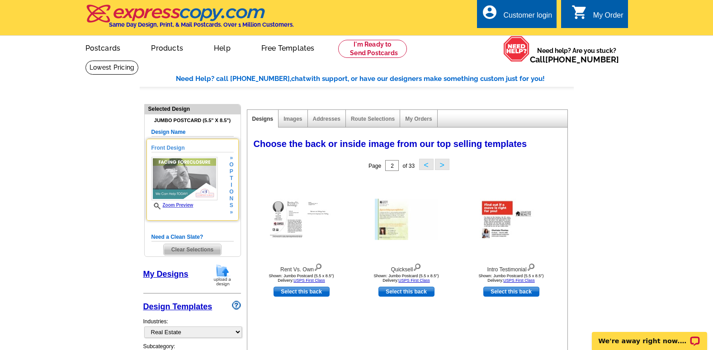
click at [187, 174] on img at bounding box center [184, 178] width 66 height 43
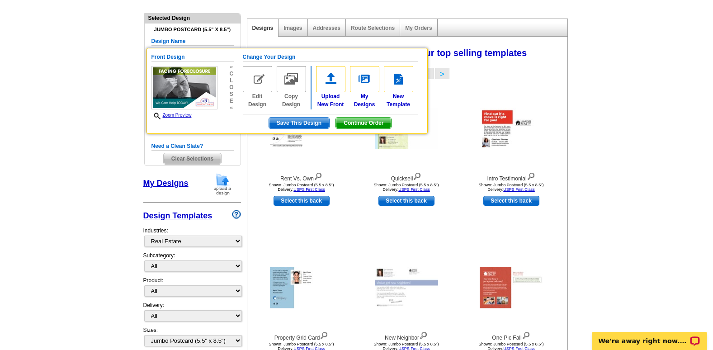
scroll to position [90, 0]
click at [284, 122] on span "Save This Design" at bounding box center [299, 123] width 60 height 11
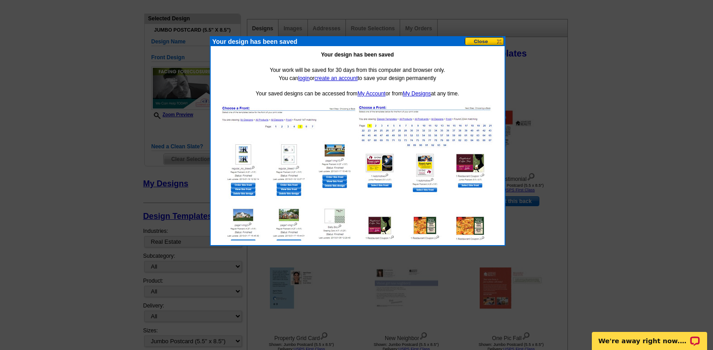
click at [485, 42] on button at bounding box center [485, 41] width 40 height 9
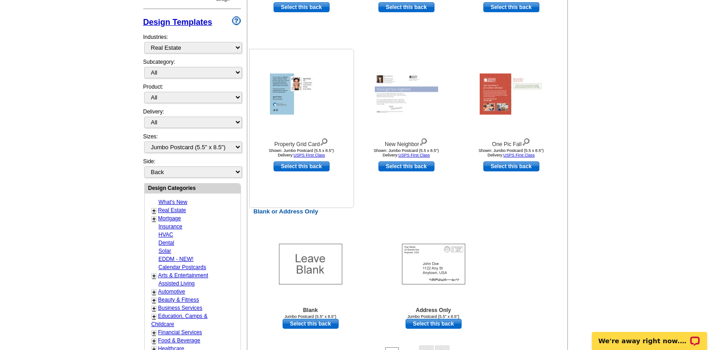
scroll to position [316, 0]
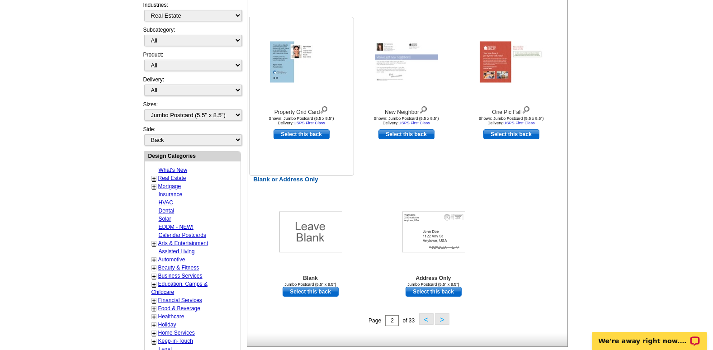
click at [282, 81] on img at bounding box center [301, 62] width 63 height 41
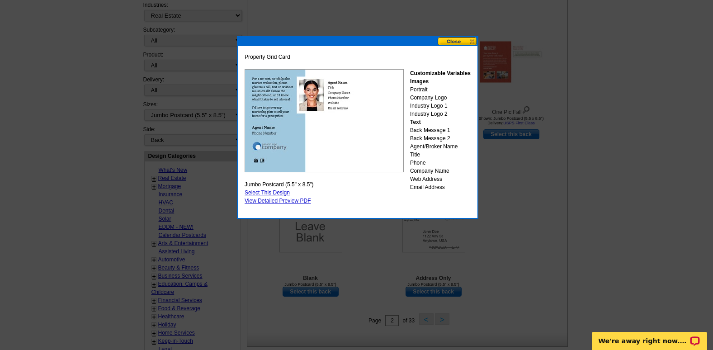
click at [457, 43] on button at bounding box center [458, 41] width 40 height 9
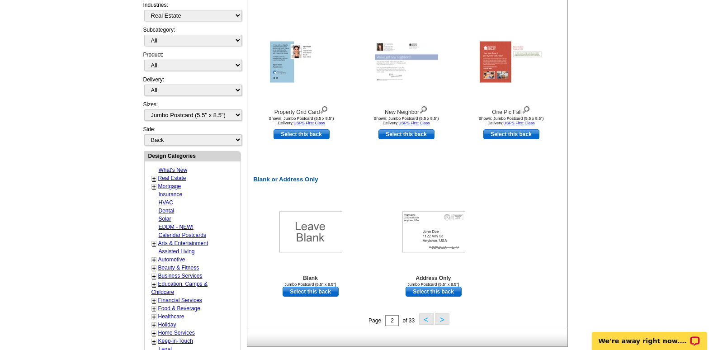
click at [440, 321] on button ">" at bounding box center [442, 318] width 14 height 11
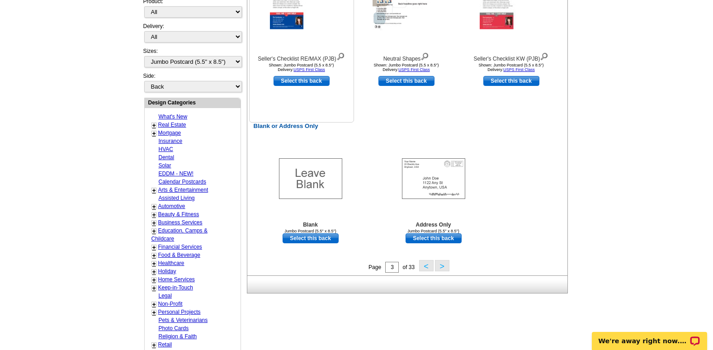
scroll to position [405, 0]
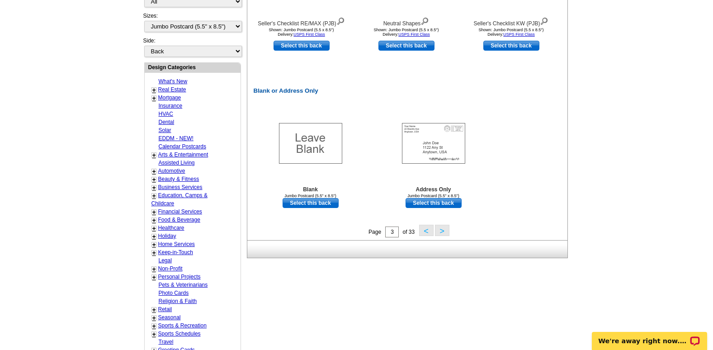
click at [440, 233] on button ">" at bounding box center [442, 230] width 14 height 11
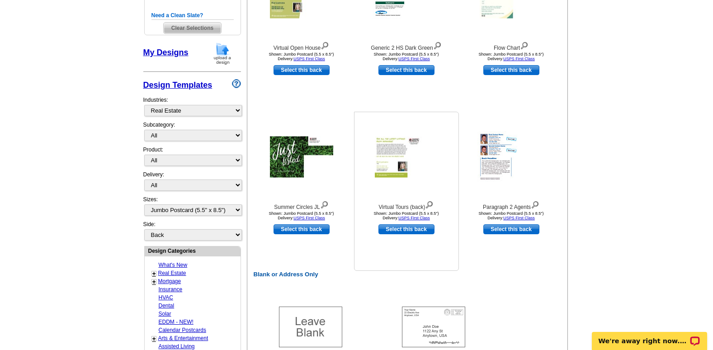
scroll to position [0, 0]
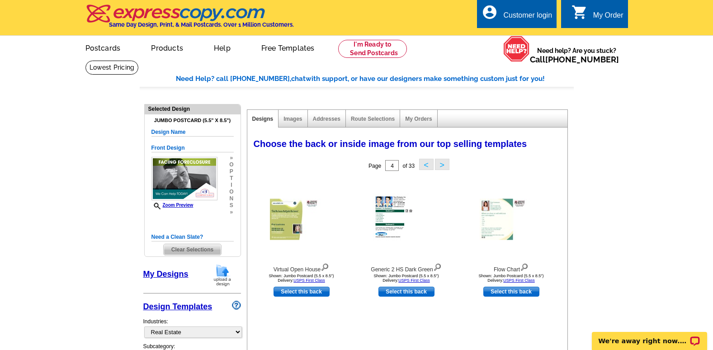
click at [296, 125] on div "Images" at bounding box center [292, 119] width 29 height 18
click at [295, 121] on link "Images" at bounding box center [292, 119] width 19 height 6
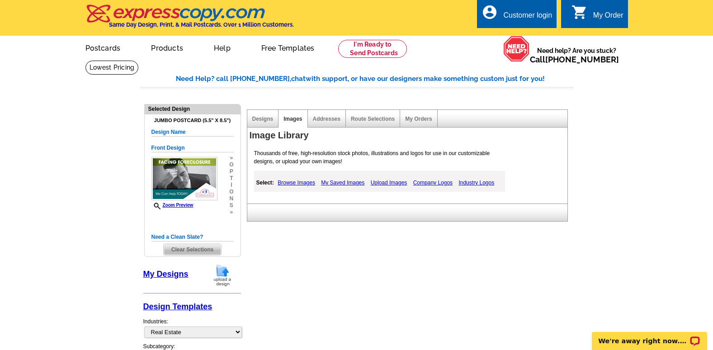
click at [272, 127] on div "Designs" at bounding box center [263, 119] width 32 height 18
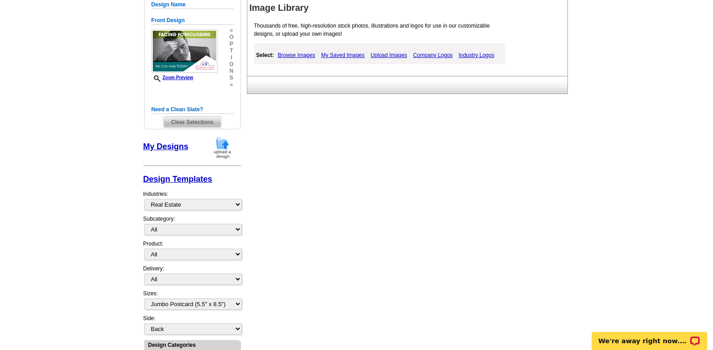
scroll to position [45, 0]
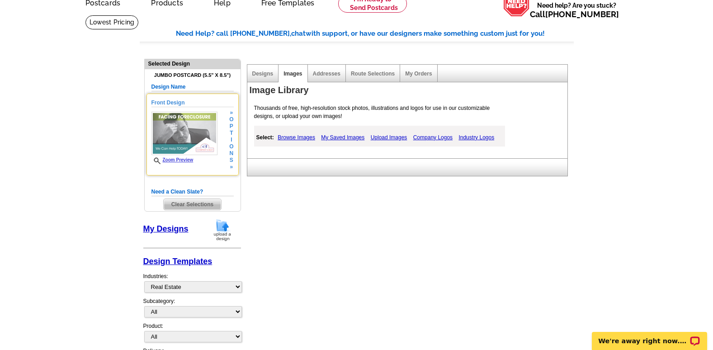
click at [183, 136] on img at bounding box center [184, 133] width 66 height 43
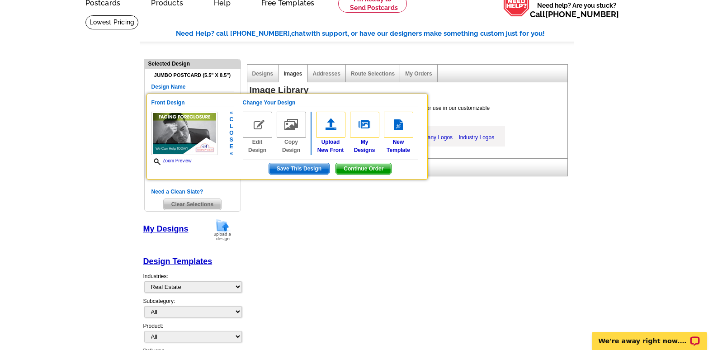
click at [259, 133] on img at bounding box center [257, 125] width 29 height 26
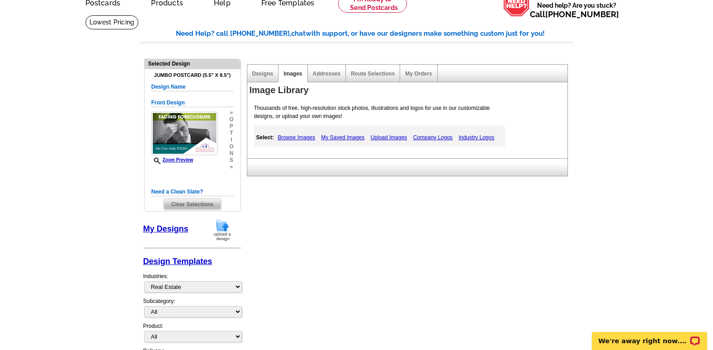
click at [429, 136] on link "Company Logos" at bounding box center [433, 137] width 44 height 11
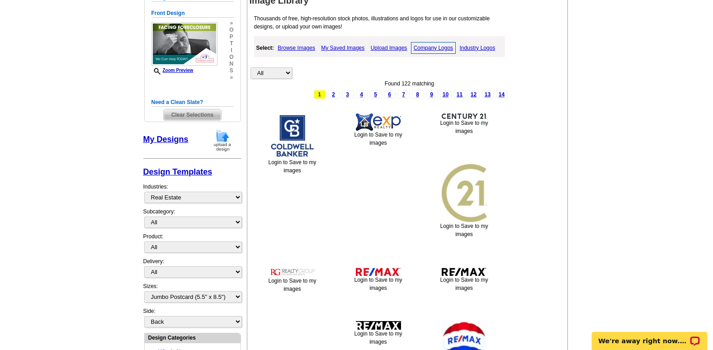
scroll to position [0, 0]
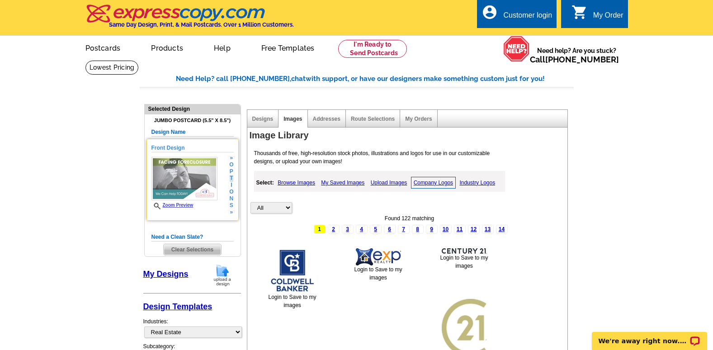
click at [231, 175] on span "t" at bounding box center [231, 178] width 4 height 7
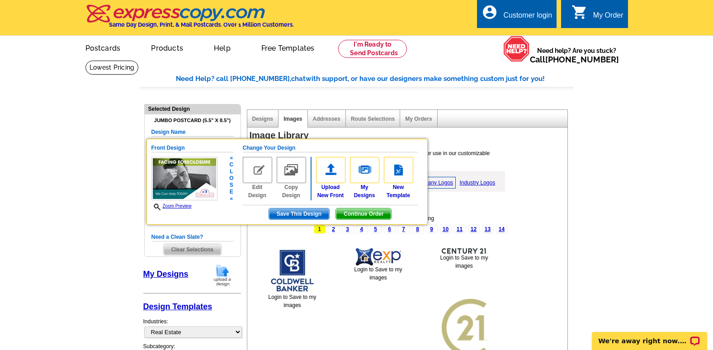
click at [232, 184] on span "s" at bounding box center [231, 185] width 4 height 7
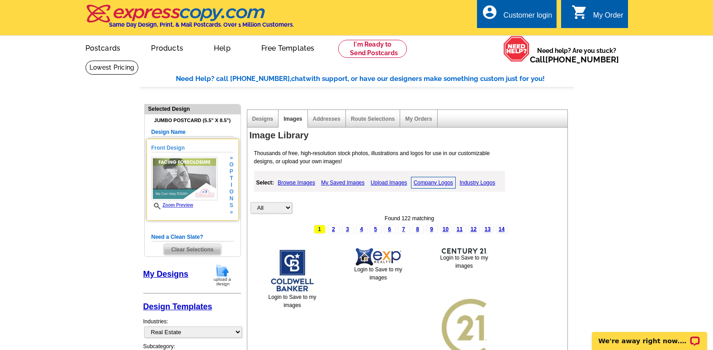
click at [233, 160] on span "»" at bounding box center [231, 158] width 4 height 7
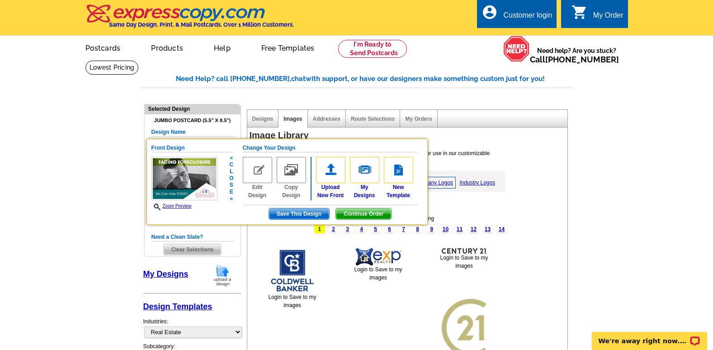
click at [222, 166] on div "Front Design Zoom Preview « c l o s e «" at bounding box center [192, 177] width 82 height 66
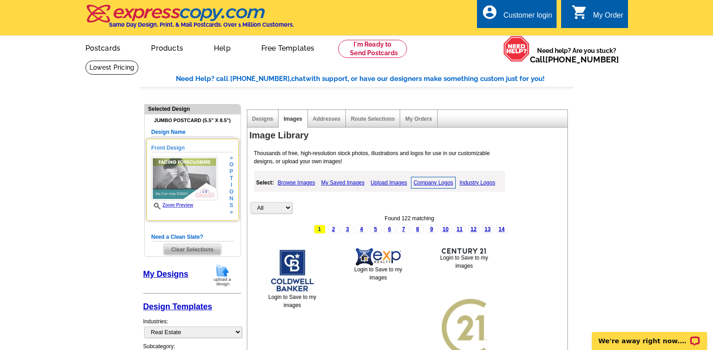
click at [192, 178] on img at bounding box center [184, 178] width 66 height 43
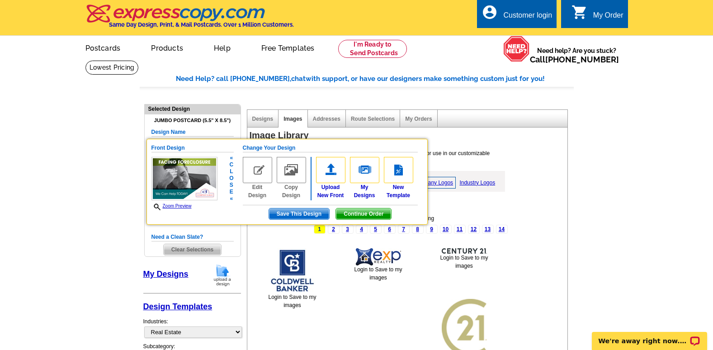
click at [192, 175] on img at bounding box center [184, 178] width 66 height 43
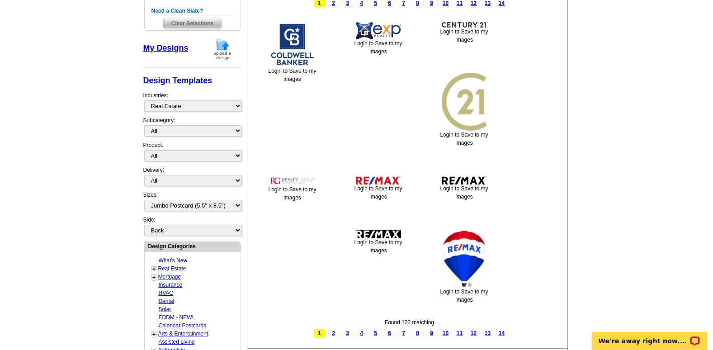
scroll to position [90, 0]
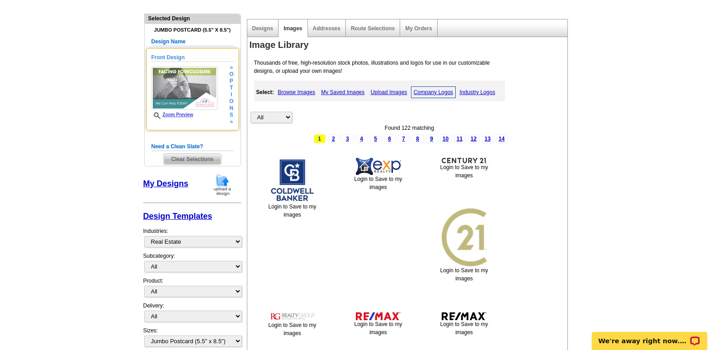
click at [195, 121] on div "Front Design Zoom Preview » o p t i o n s »" at bounding box center [192, 89] width 82 height 72
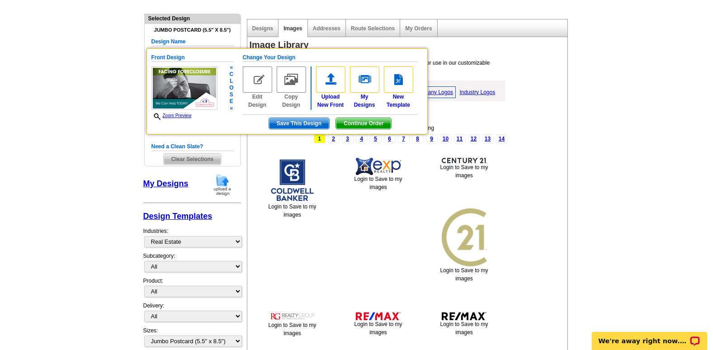
click at [260, 91] on img at bounding box center [257, 79] width 29 height 26
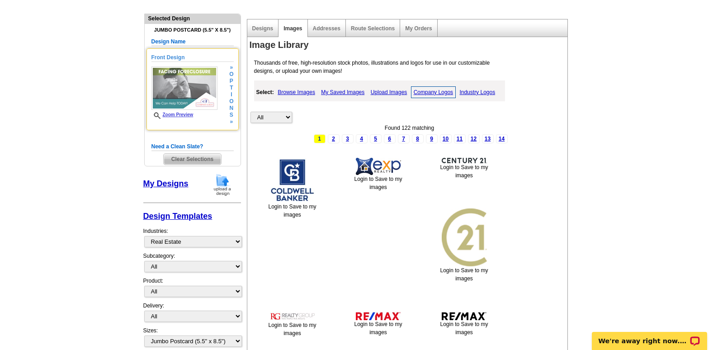
click at [193, 58] on h5 "Front Design" at bounding box center [192, 57] width 82 height 9
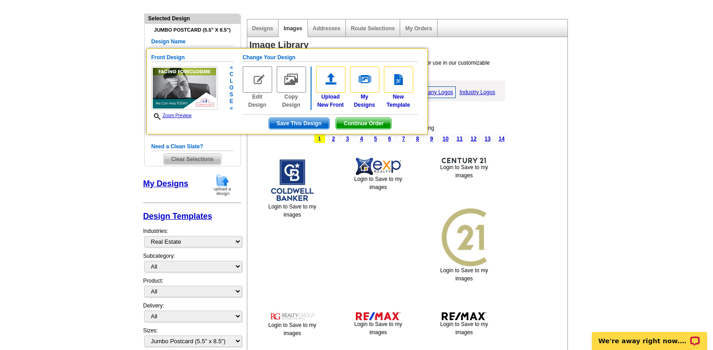
click at [257, 82] on img at bounding box center [257, 79] width 29 height 26
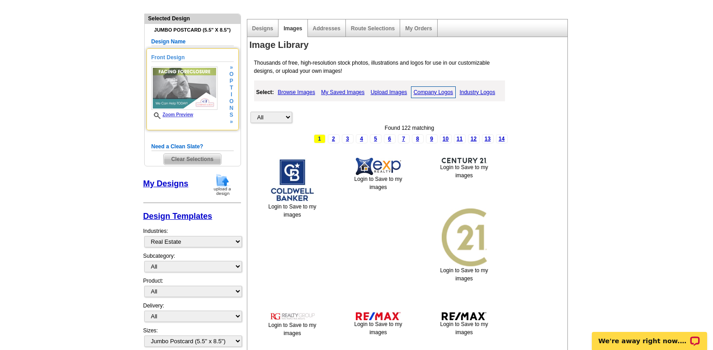
click at [206, 93] on img at bounding box center [184, 87] width 66 height 43
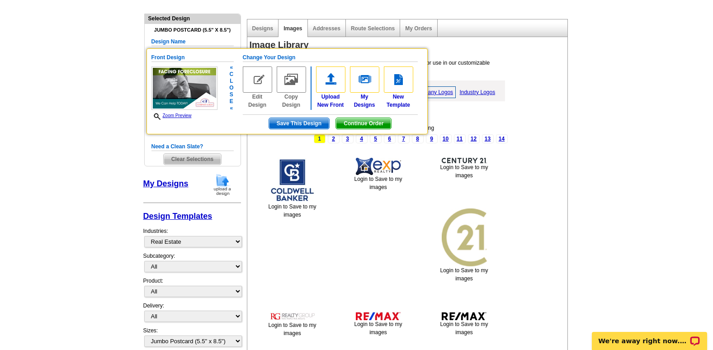
click at [346, 123] on span "Continue Order" at bounding box center [363, 123] width 55 height 11
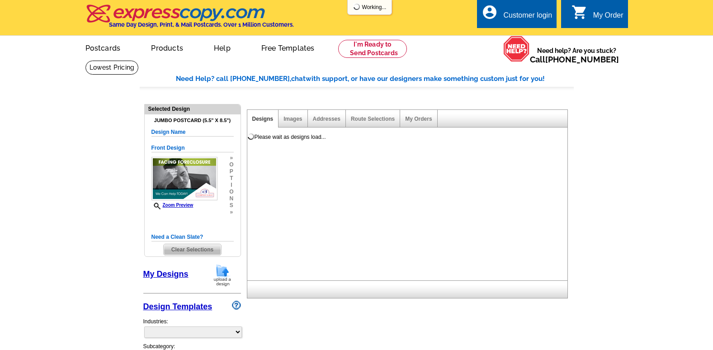
select select "1"
select select "2"
select select "back"
select select "785"
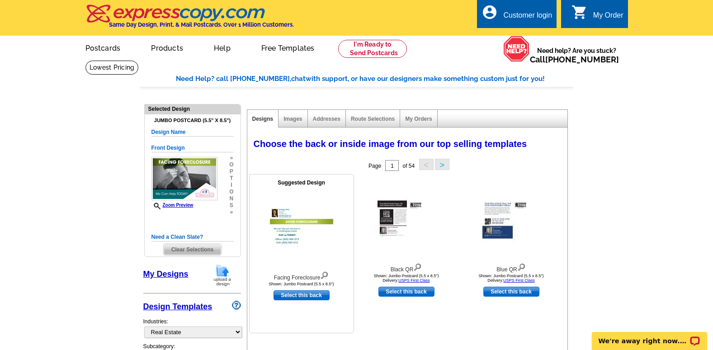
click at [291, 206] on div at bounding box center [301, 227] width 99 height 81
click at [289, 230] on img at bounding box center [301, 227] width 63 height 41
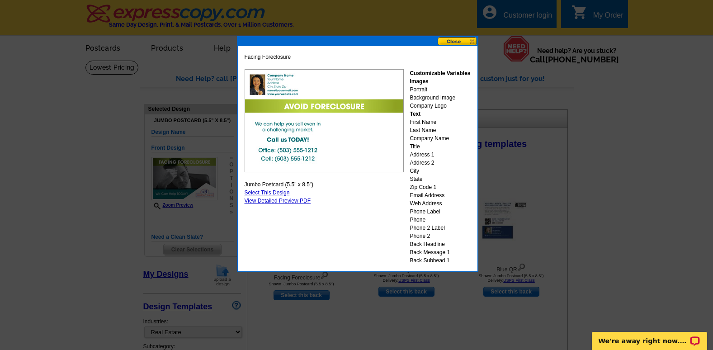
click at [424, 119] on div "Customizable Variables Images Portrait Background Image Company Logo Text First…" at bounding box center [439, 166] width 61 height 195
click at [439, 122] on div "Customizable Variables Images Portrait Background Image Company Logo Text First…" at bounding box center [439, 166] width 61 height 195
click at [452, 44] on button at bounding box center [458, 41] width 40 height 9
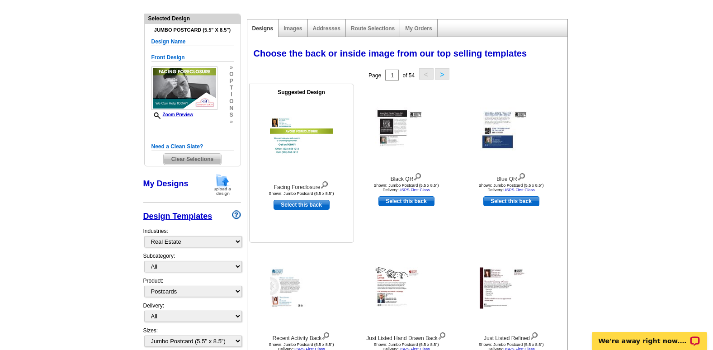
scroll to position [136, 0]
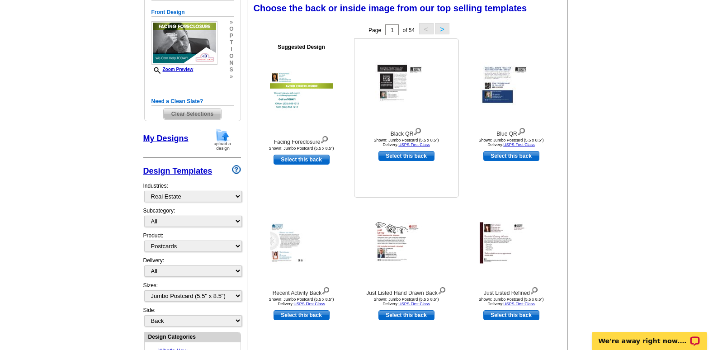
click at [393, 99] on img at bounding box center [406, 83] width 63 height 43
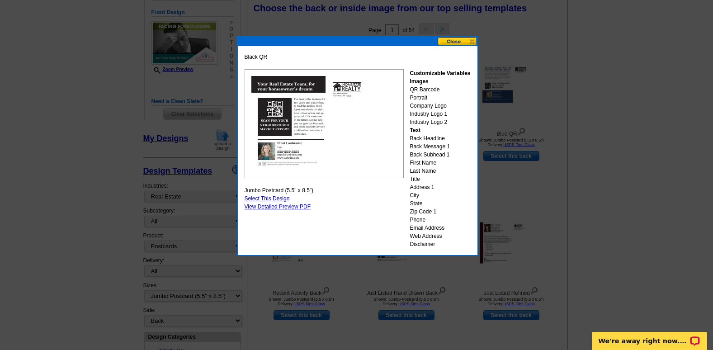
click at [455, 44] on button at bounding box center [458, 41] width 40 height 9
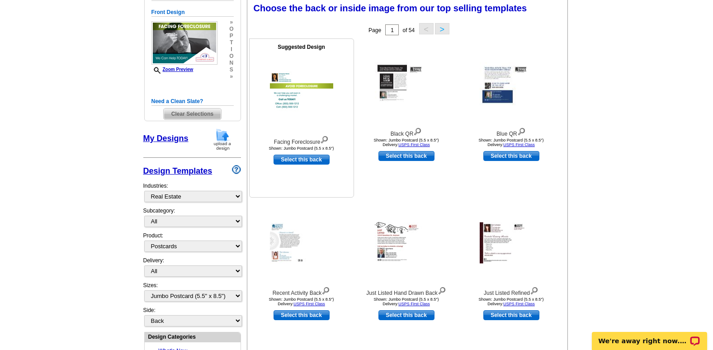
click at [296, 162] on link "Select this back" at bounding box center [301, 160] width 56 height 10
select select "front"
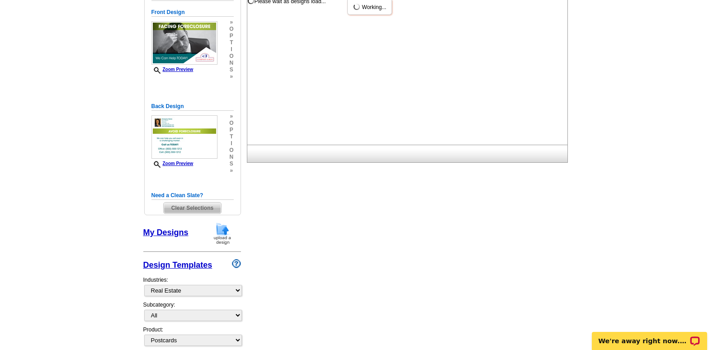
scroll to position [0, 0]
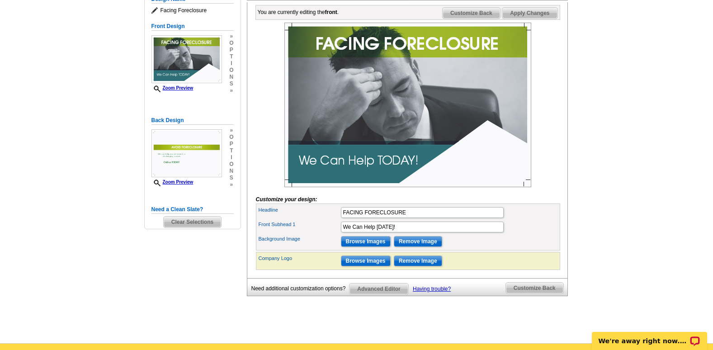
scroll to position [136, 0]
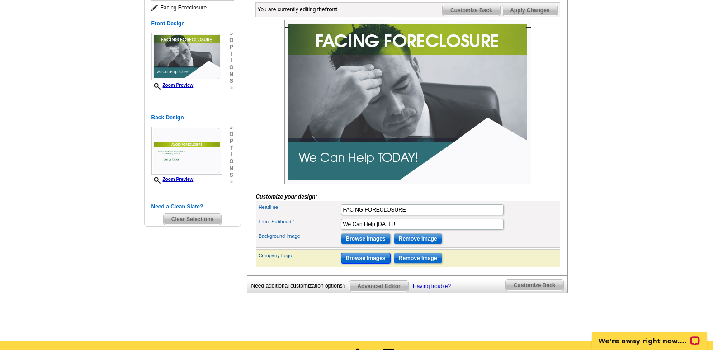
click at [362, 264] on input "Browse Images" at bounding box center [366, 258] width 50 height 11
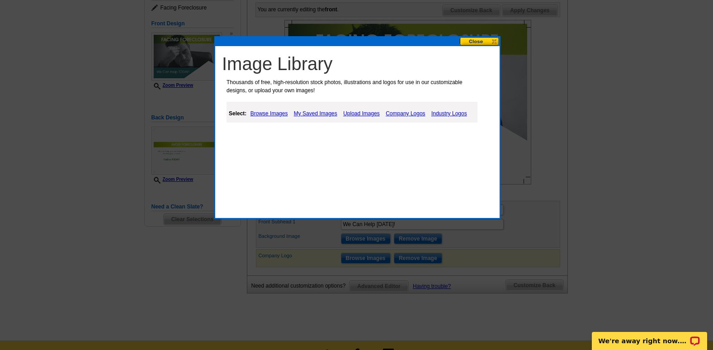
click at [367, 116] on link "Upload Images" at bounding box center [361, 113] width 41 height 11
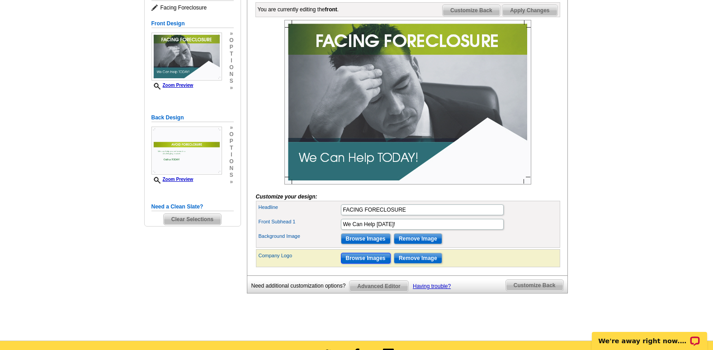
click at [362, 264] on input "Browse Images" at bounding box center [366, 258] width 50 height 11
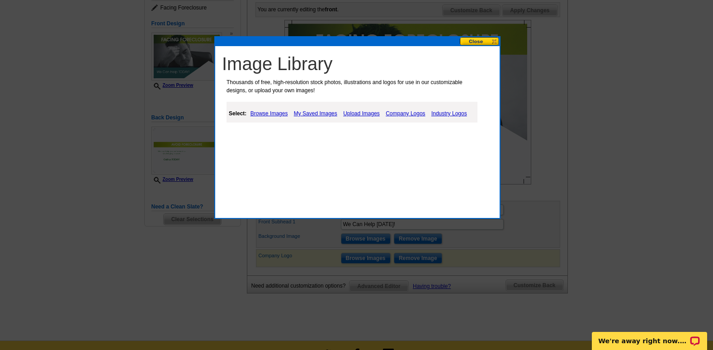
click at [265, 113] on link "Browse Images" at bounding box center [269, 113] width 42 height 11
click at [358, 112] on link "Upload Images" at bounding box center [362, 113] width 41 height 11
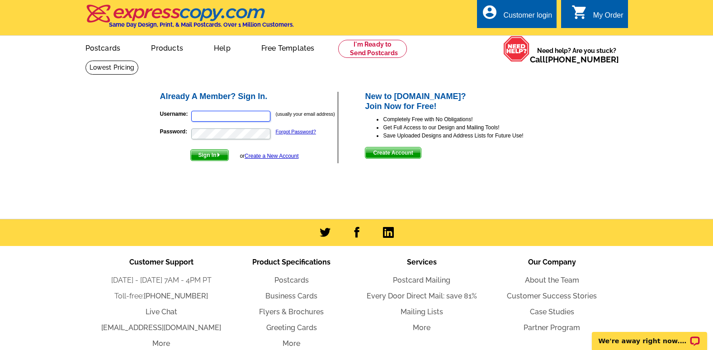
click at [217, 116] on input "Username:" at bounding box center [230, 116] width 79 height 11
type input "kevin@preferredre.org"
click at [216, 156] on span "Sign In" at bounding box center [210, 155] width 38 height 11
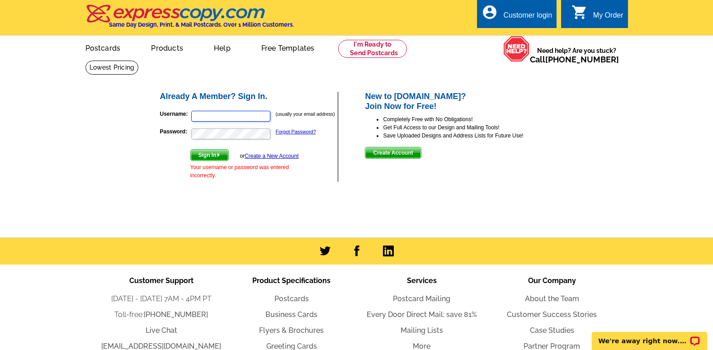
click at [222, 118] on input "Username:" at bounding box center [230, 116] width 79 height 11
click at [111, 101] on main "Already A Member? Sign In. Username: (usually your email address) Password: For…" at bounding box center [356, 148] width 713 height 177
click at [384, 153] on span "Create Account" at bounding box center [392, 152] width 55 height 11
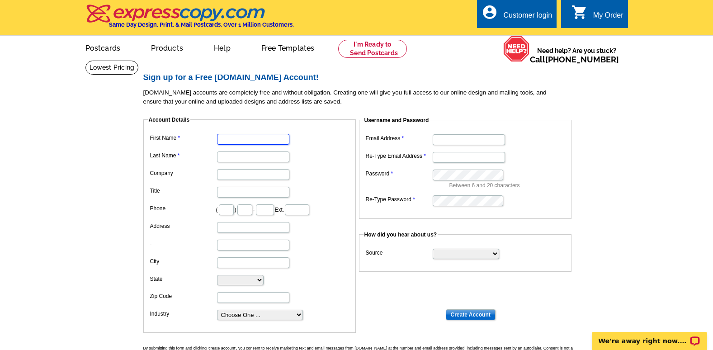
click at [249, 141] on input "First Name" at bounding box center [253, 139] width 72 height 11
type input "[PERSON_NAME]"
type input "garraway"
type input "617"
type input "980"
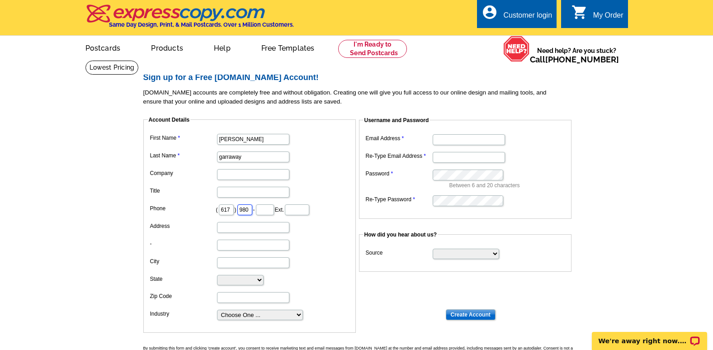
type input "9287"
type input "gway1518@gmail.com"
click at [253, 174] on input "Company" at bounding box center [253, 174] width 72 height 11
type input "p"
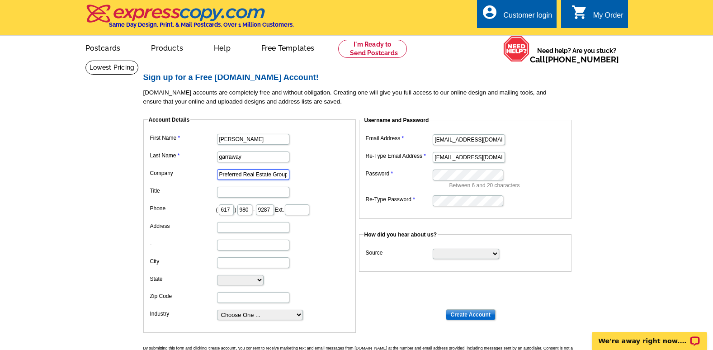
scroll to position [0, 3]
type input "Preferred Real Estate Group"
click at [247, 192] on input "Title" at bounding box center [253, 192] width 72 height 11
click at [233, 231] on input "Address" at bounding box center [253, 227] width 72 height 11
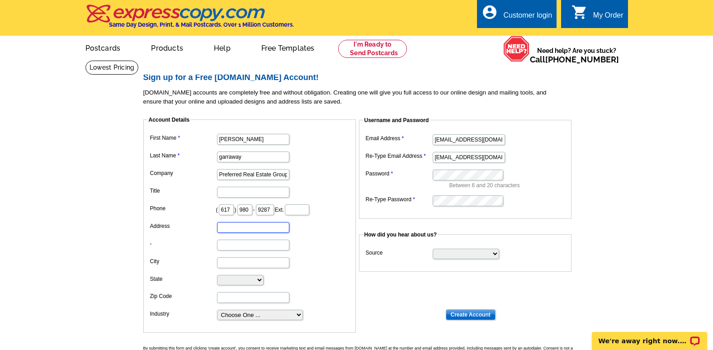
type input "25 commercial street"
type input "Braintree"
type input "02184"
click at [242, 248] on input "-" at bounding box center [253, 245] width 72 height 11
type input "#429"
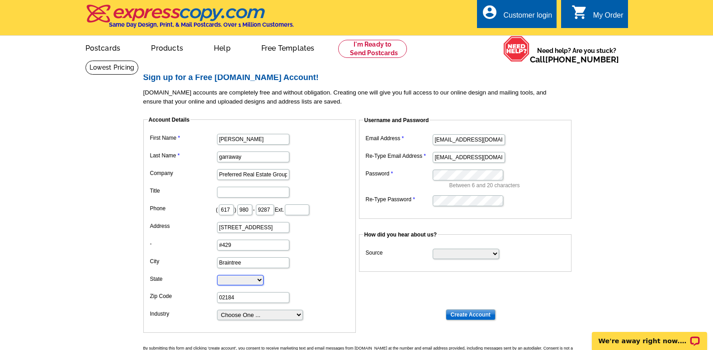
click at [264, 281] on select "Alabama Alaska Arizona Arkansas California Colorado Connecticut District of Col…" at bounding box center [240, 280] width 47 height 10
select select "MA"
click at [217, 275] on select "Alabama Alaska Arizona Arkansas California Colorado Connecticut District of Col…" at bounding box center [240, 280] width 47 height 10
click at [296, 315] on select "Choose One ... Residential Real Estate Accounting Agriculture Architecture Arts…" at bounding box center [260, 315] width 86 height 10
select select "3"
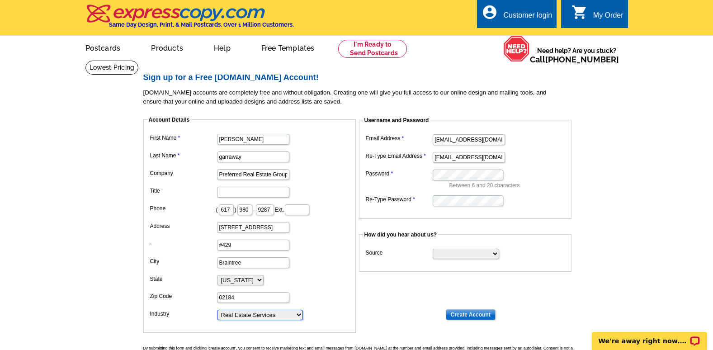
click at [217, 310] on select "Choose One ... Residential Real Estate Accounting Agriculture Architecture Arts…" at bounding box center [260, 315] width 86 height 10
click at [492, 141] on input "gway1518@gmail.com" at bounding box center [469, 139] width 72 height 11
drag, startPoint x: 492, startPoint y: 141, endPoint x: 414, endPoint y: 146, distance: 77.9
click at [414, 146] on dd "gway1518@gmail.com" at bounding box center [464, 139] width 203 height 14
type input "[PERSON_NAME][EMAIL_ADDRESS][DOMAIN_NAME]"
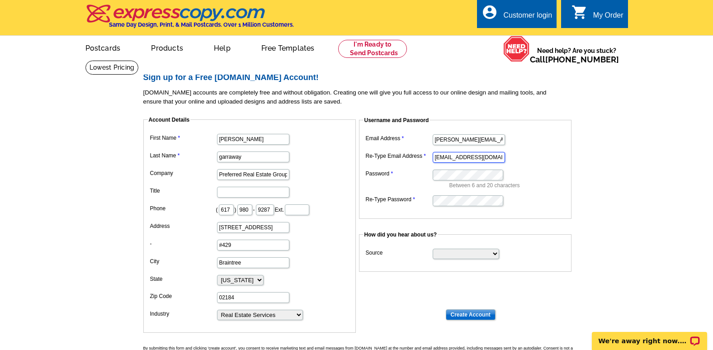
click at [484, 158] on input "gway1518@gmail.com" at bounding box center [469, 157] width 72 height 11
type input "m"
type input "kevin@preferredre.org"
click at [492, 256] on select "Search Engine Television Ad Direct Mail Postcard Email Referred by a friend Oth…" at bounding box center [466, 254] width 66 height 10
select select "other"
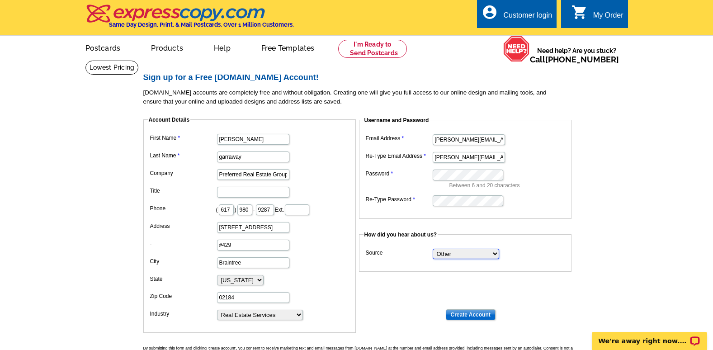
click at [433, 249] on select "Search Engine Television Ad Direct Mail Postcard Email Referred by a friend Oth…" at bounding box center [466, 254] width 66 height 10
click at [461, 284] on dl "Account Details First Name kevin Last Name garraway Company Preferred Real Esta…" at bounding box center [360, 216] width 434 height 217
click at [470, 316] on input "Create Account" at bounding box center [471, 314] width 50 height 11
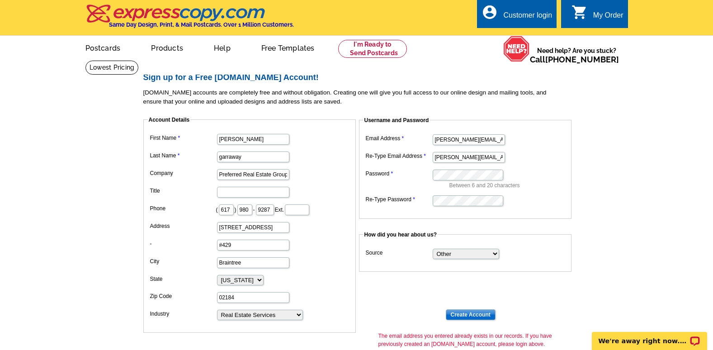
click at [526, 15] on div "Customer login" at bounding box center [527, 17] width 49 height 13
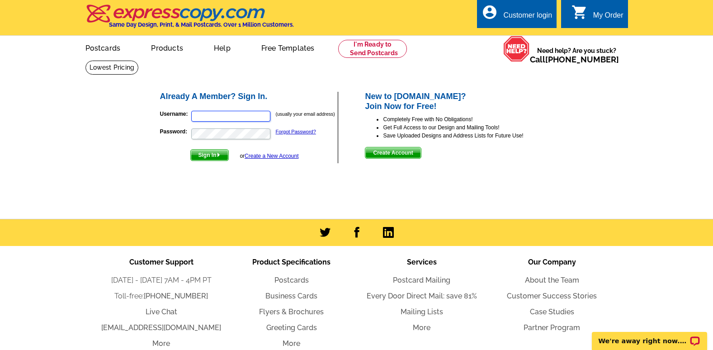
click at [221, 116] on input "Username:" at bounding box center [230, 116] width 79 height 11
type input "[PERSON_NAME][EMAIL_ADDRESS][DOMAIN_NAME]"
click at [203, 155] on span "Sign In" at bounding box center [210, 155] width 38 height 11
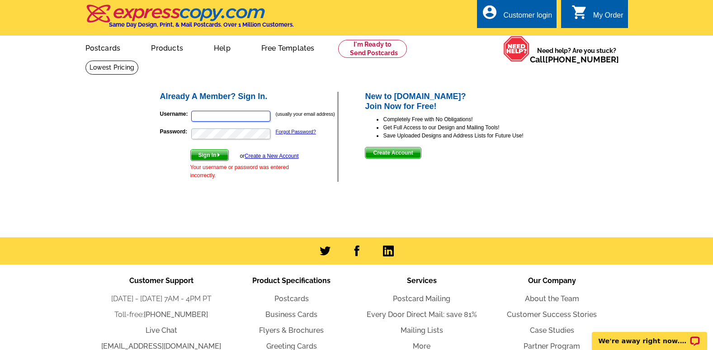
click at [237, 117] on input "Username:" at bounding box center [230, 116] width 79 height 11
type input "[PERSON_NAME][EMAIL_ADDRESS][DOMAIN_NAME]"
click at [305, 130] on link "Forgot Password?" at bounding box center [296, 131] width 40 height 5
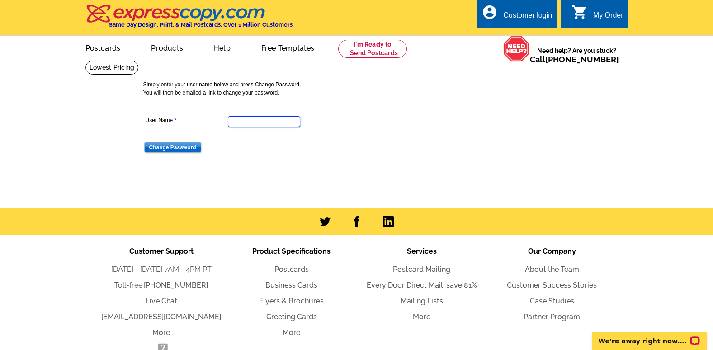
click at [248, 124] on input "User Name" at bounding box center [264, 121] width 72 height 11
type input "[PERSON_NAME][EMAIL_ADDRESS][DOMAIN_NAME]"
click at [176, 151] on input "Change Password" at bounding box center [172, 147] width 57 height 11
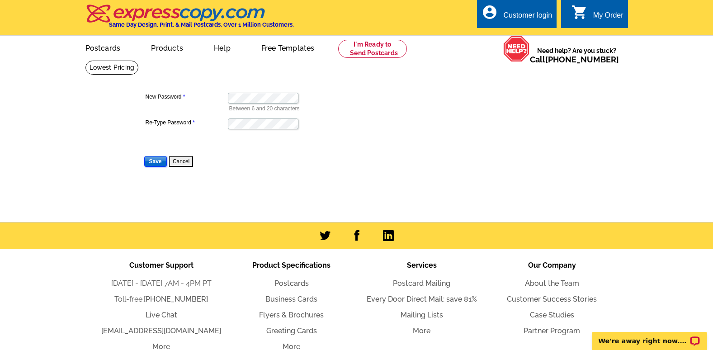
click at [153, 164] on input "Save" at bounding box center [155, 161] width 23 height 11
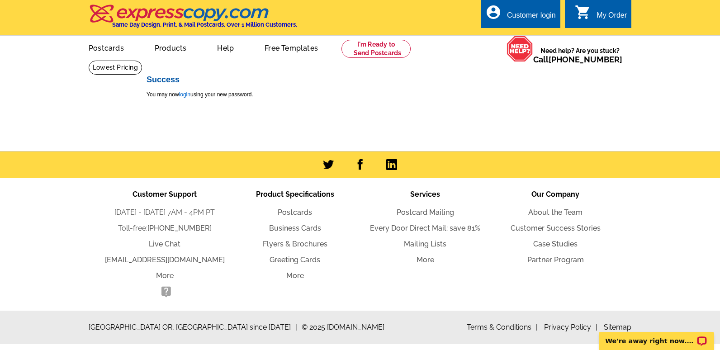
click at [187, 95] on link "login" at bounding box center [184, 94] width 11 height 6
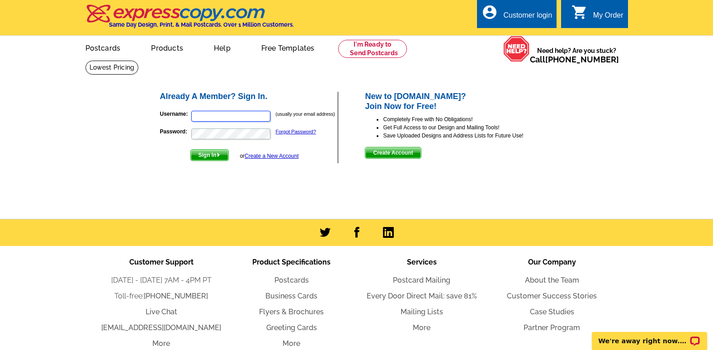
type input "[PERSON_NAME],org"
click at [214, 155] on span "Sign In" at bounding box center [210, 155] width 38 height 11
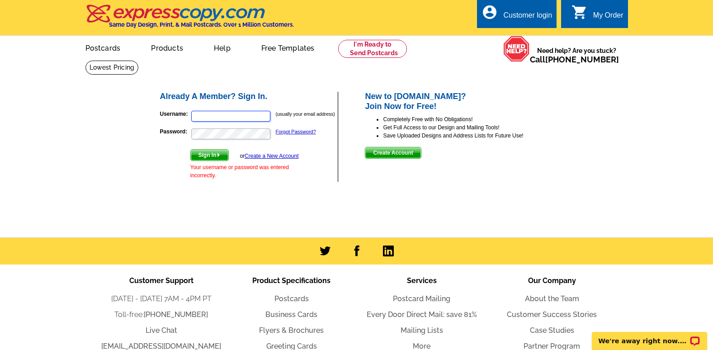
type input "[PERSON_NAME],org"
click at [214, 156] on span "Sign In" at bounding box center [210, 155] width 38 height 11
type input "[PERSON_NAME],org"
click at [215, 155] on span "Sign In" at bounding box center [210, 155] width 38 height 11
type input "[PERSON_NAME],org"
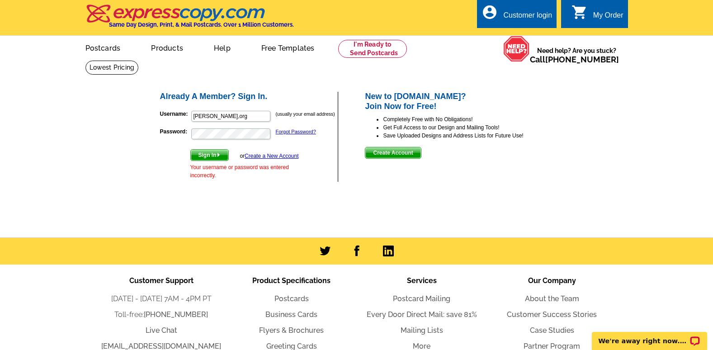
click at [159, 156] on div "Already A Member? Sign In. Username: [PERSON_NAME],org (usually your email addr…" at bounding box center [357, 137] width 433 height 128
click at [201, 159] on span "Sign In" at bounding box center [210, 155] width 38 height 11
click at [240, 118] on input "[PERSON_NAME],org" at bounding box center [230, 116] width 79 height 11
click at [249, 116] on input "[PERSON_NAME],org" at bounding box center [230, 116] width 79 height 11
type input "[PERSON_NAME][EMAIL_ADDRESS][DOMAIN_NAME]"
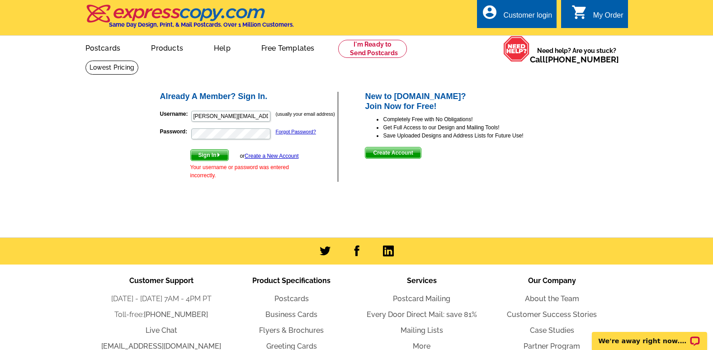
click at [204, 158] on span "Sign In" at bounding box center [210, 155] width 38 height 11
